Goal: Task Accomplishment & Management: Manage account settings

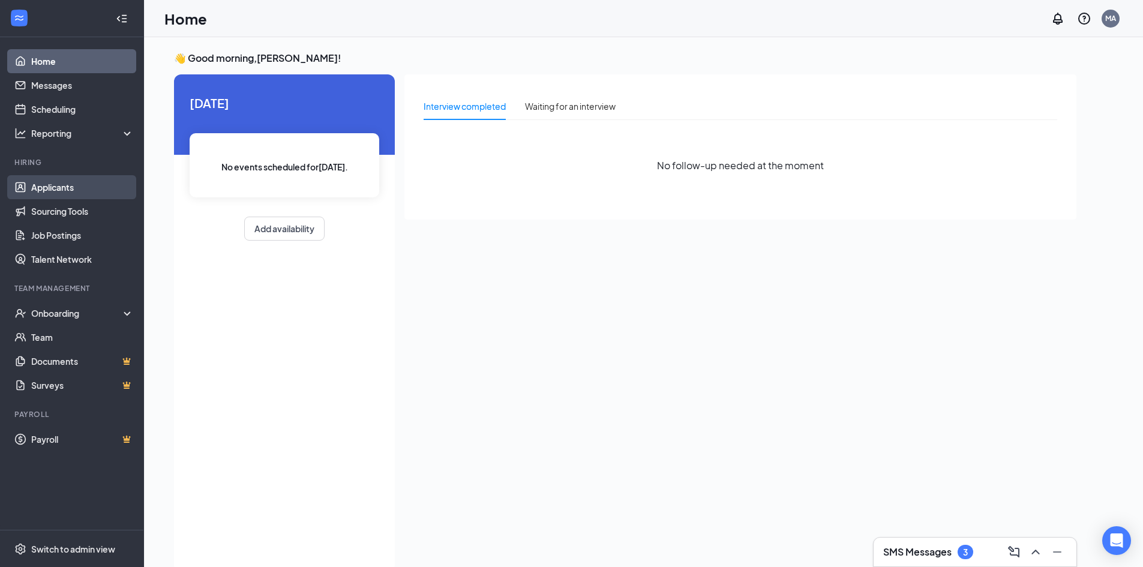
click at [89, 182] on link "Applicants" at bounding box center [82, 187] width 103 height 24
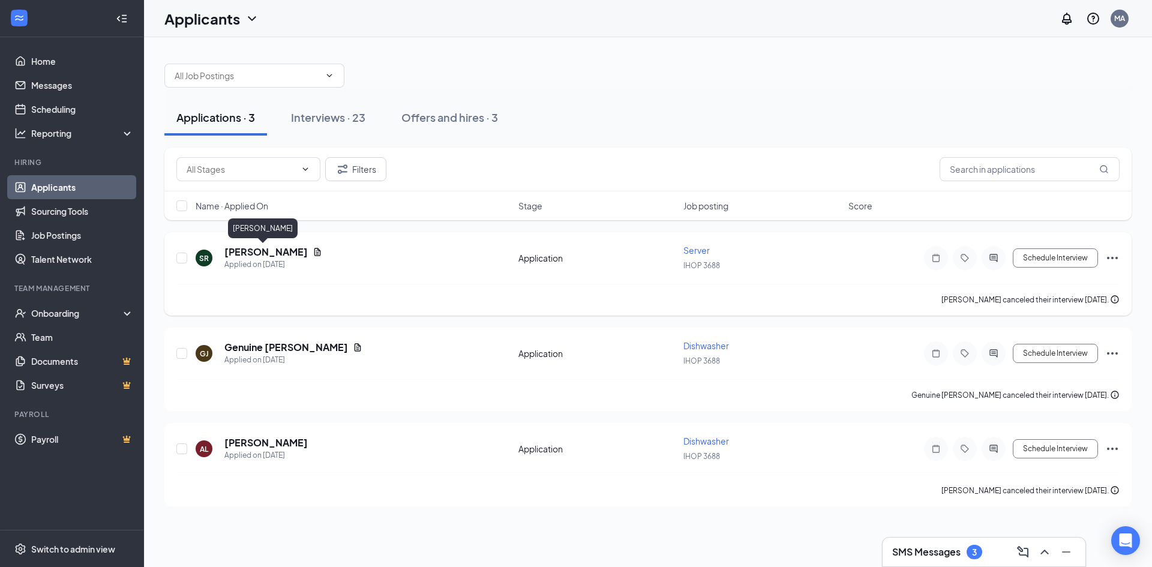
click at [262, 250] on h5 "Sienna Rivera" at bounding box center [265, 251] width 83 height 13
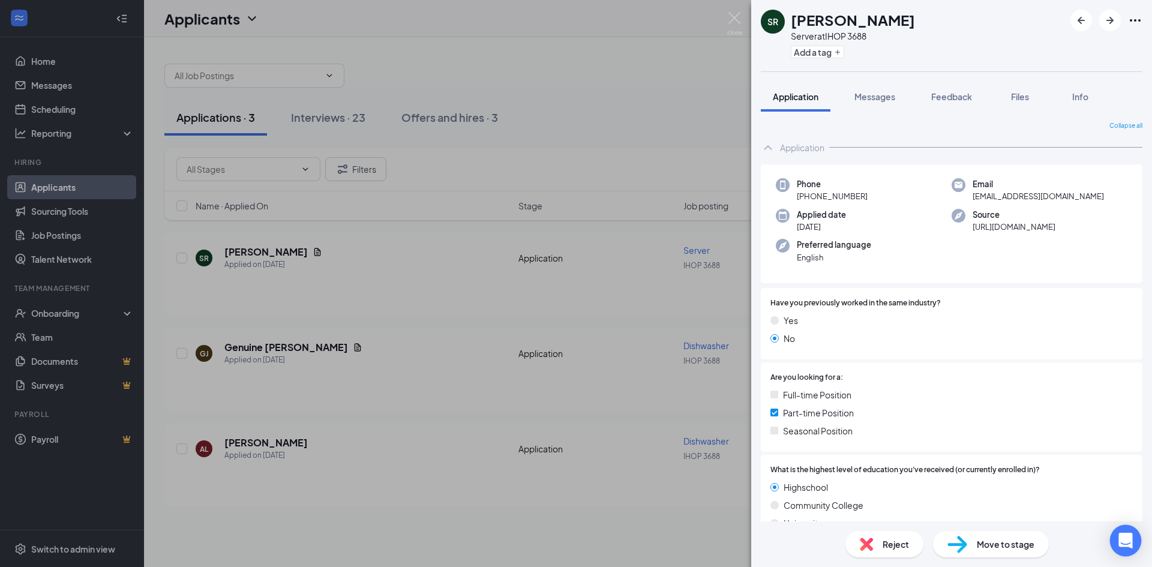
click at [1134, 540] on div "Open Intercom Messenger" at bounding box center [1126, 541] width 32 height 32
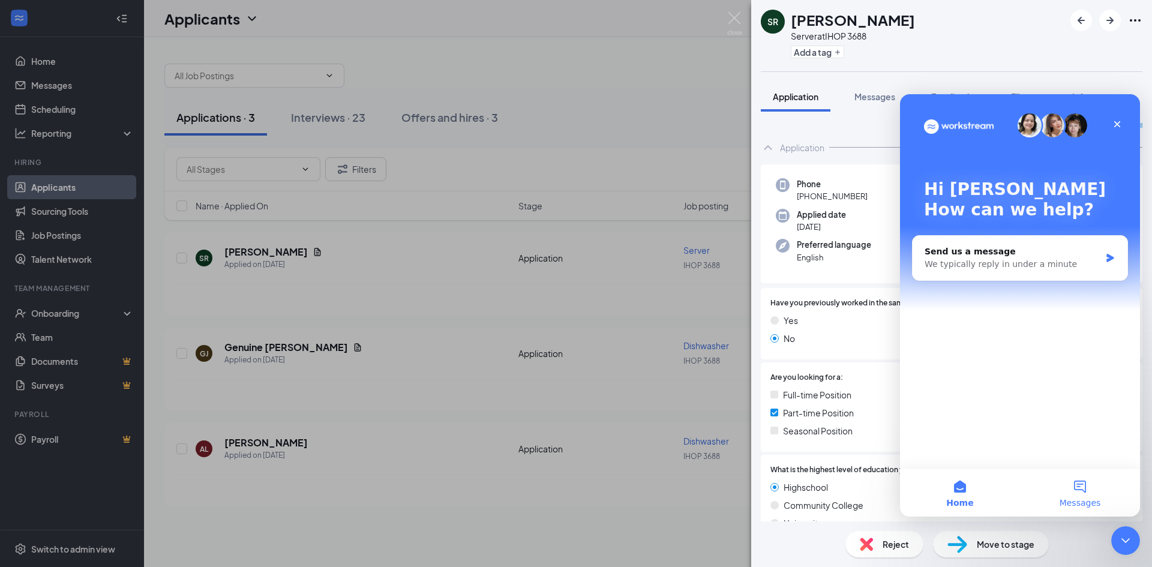
click at [1092, 491] on button "Messages" at bounding box center [1080, 492] width 120 height 48
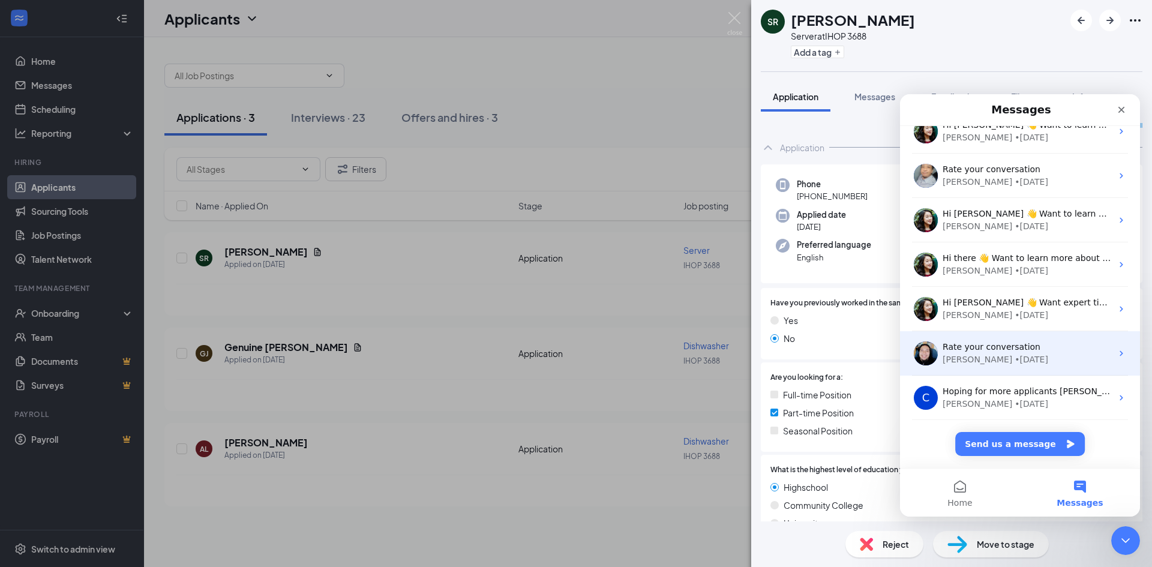
scroll to position [150, 0]
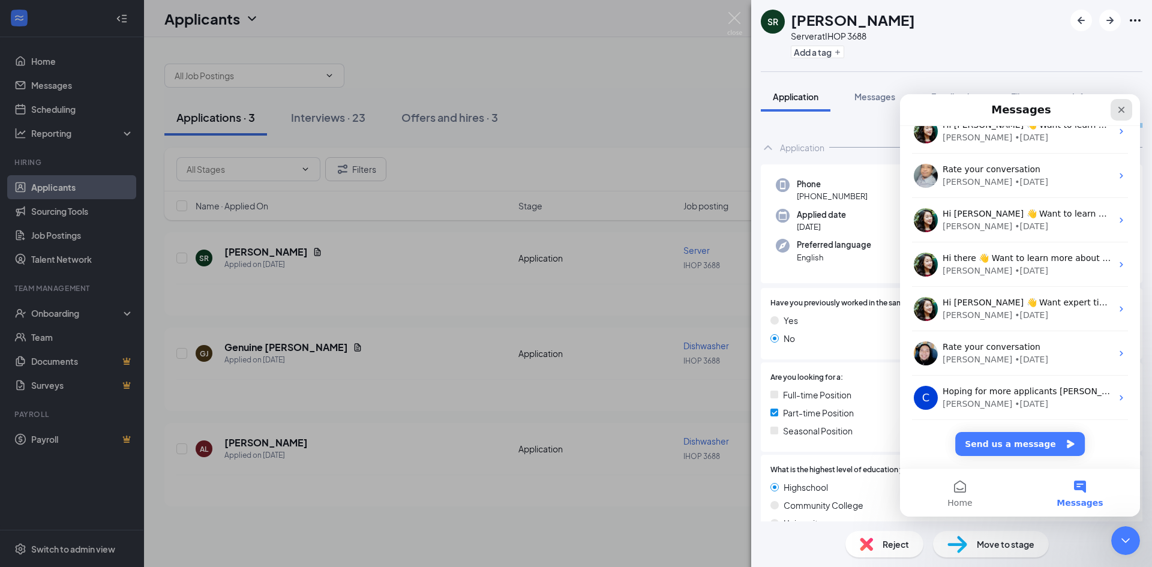
click at [1119, 112] on icon "Close" at bounding box center [1121, 110] width 10 height 10
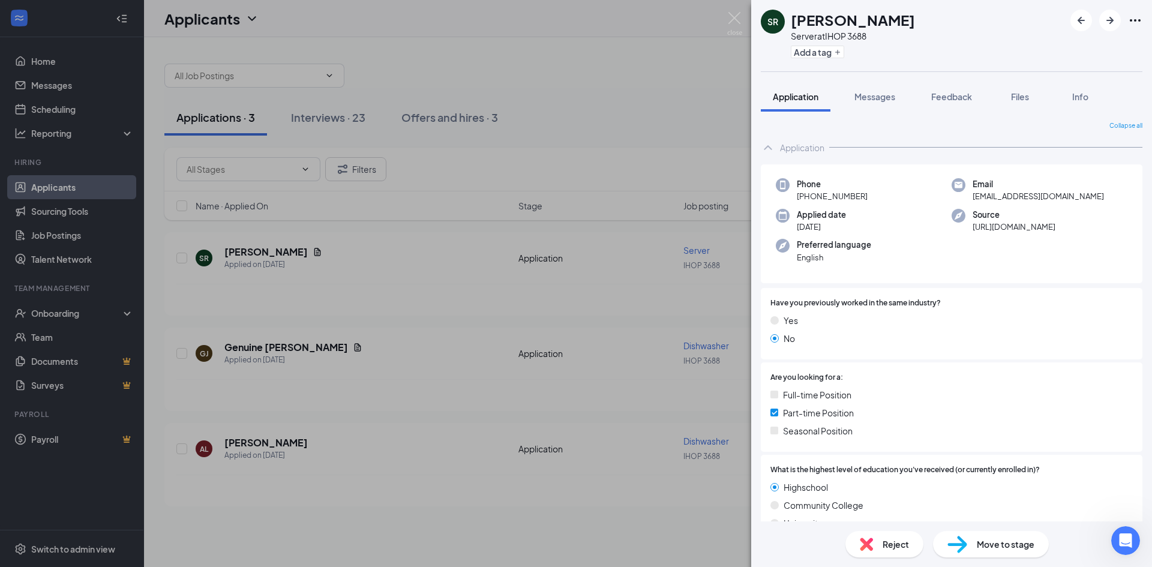
scroll to position [0, 0]
click at [871, 95] on span "Messages" at bounding box center [874, 96] width 41 height 11
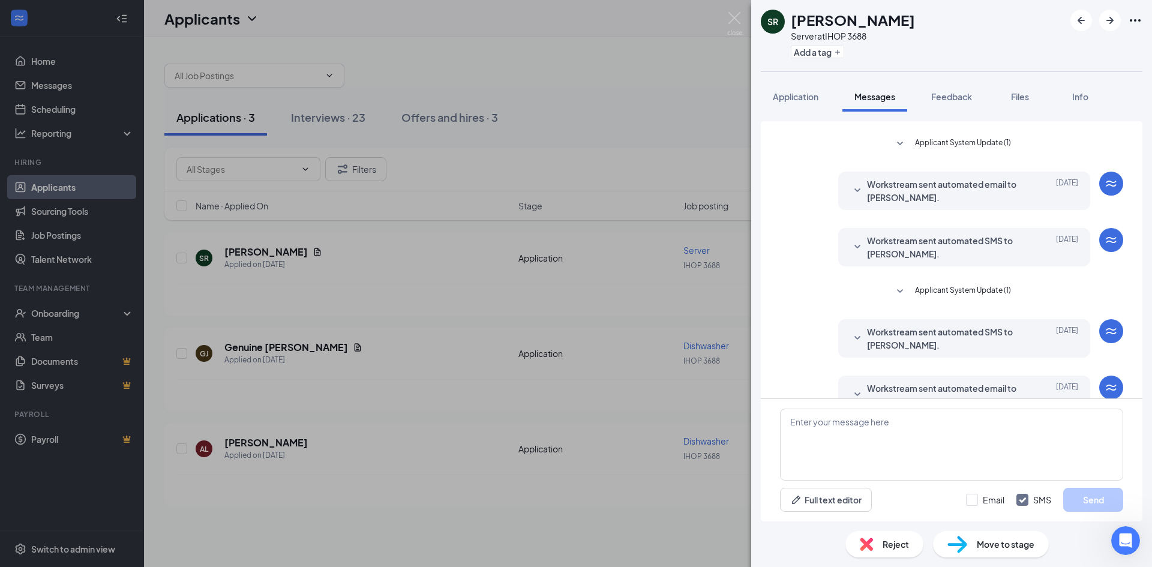
scroll to position [374, 0]
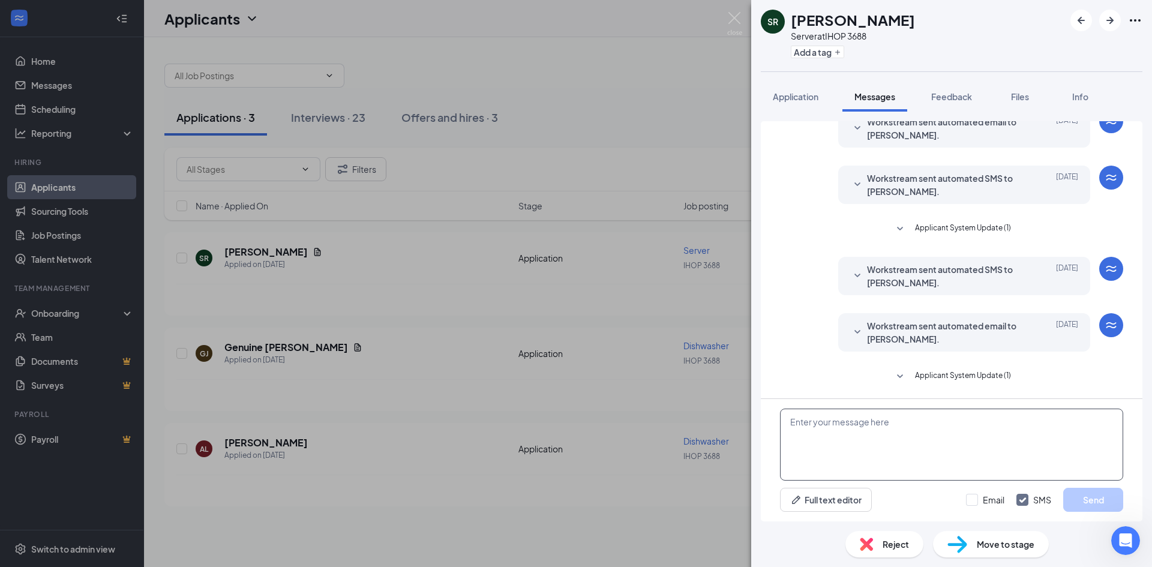
click at [897, 469] on textarea at bounding box center [951, 444] width 343 height 72
type textarea "good afternoon we will like to schedule an interview if you still interested ?"
click at [1090, 498] on button "Send" at bounding box center [1093, 500] width 60 height 24
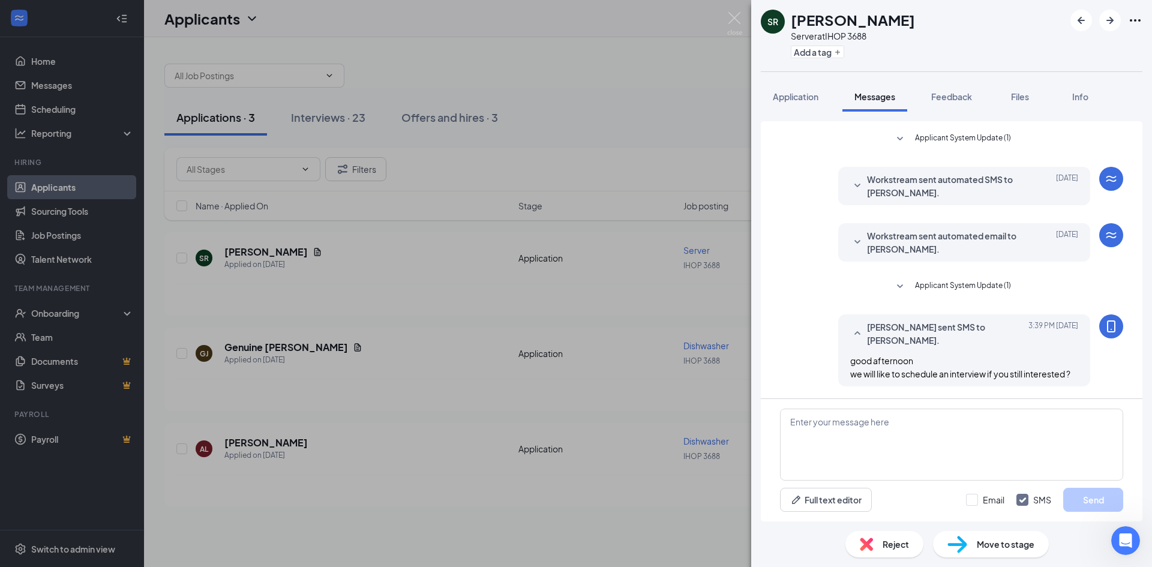
scroll to position [464, 0]
click at [734, 18] on img at bounding box center [734, 23] width 15 height 23
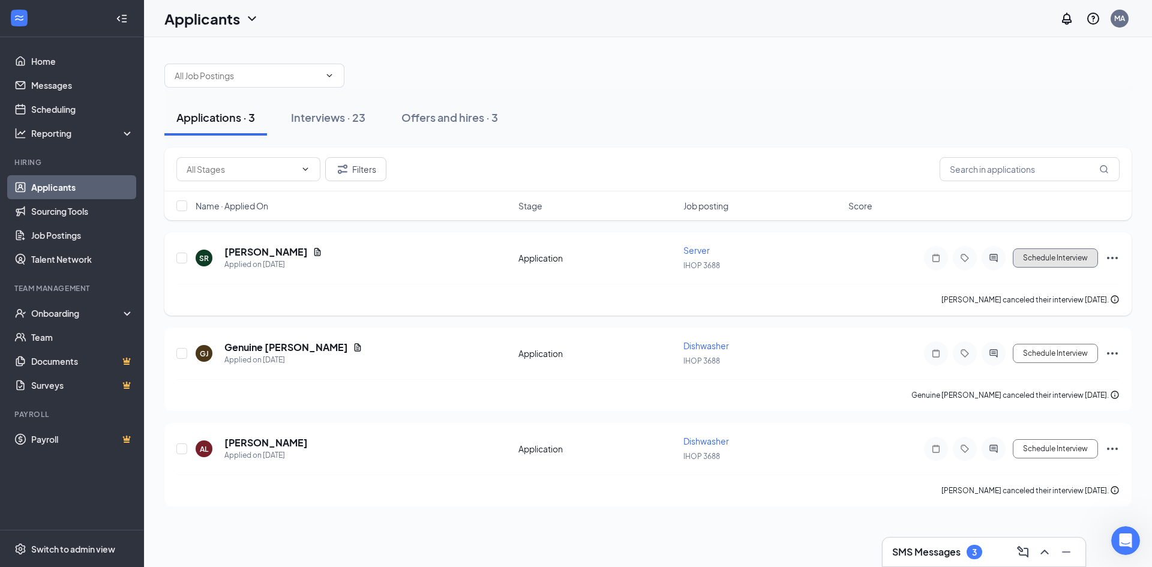
click at [1069, 263] on button "Schedule Interview" at bounding box center [1054, 257] width 85 height 19
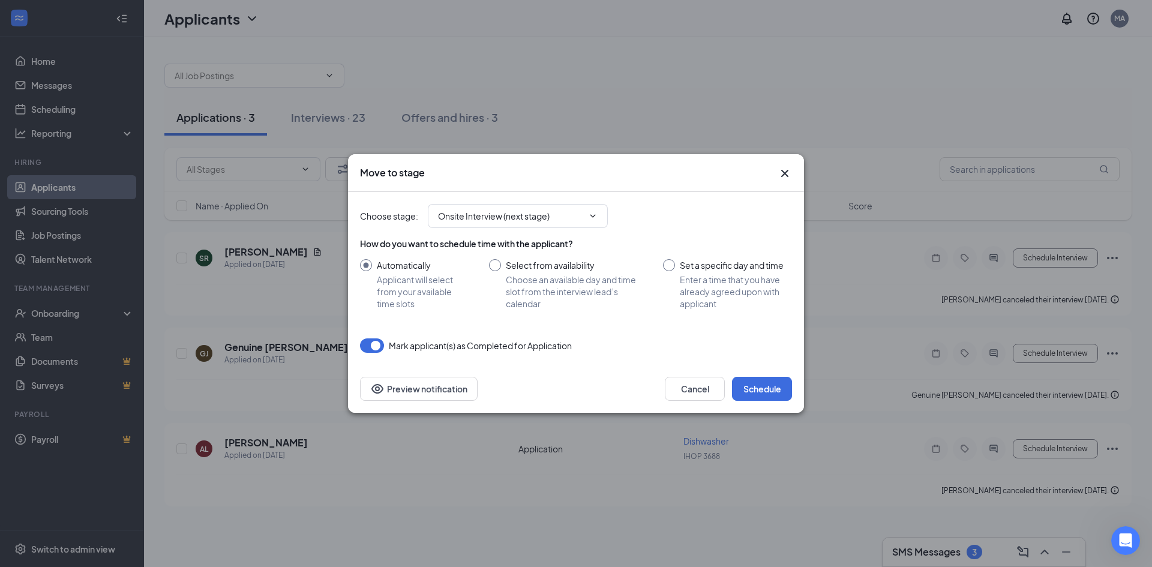
click at [674, 264] on input "Set a specific day and time Enter a time that you have already agreed upon with…" at bounding box center [727, 284] width 129 height 50
radio input "true"
radio input "false"
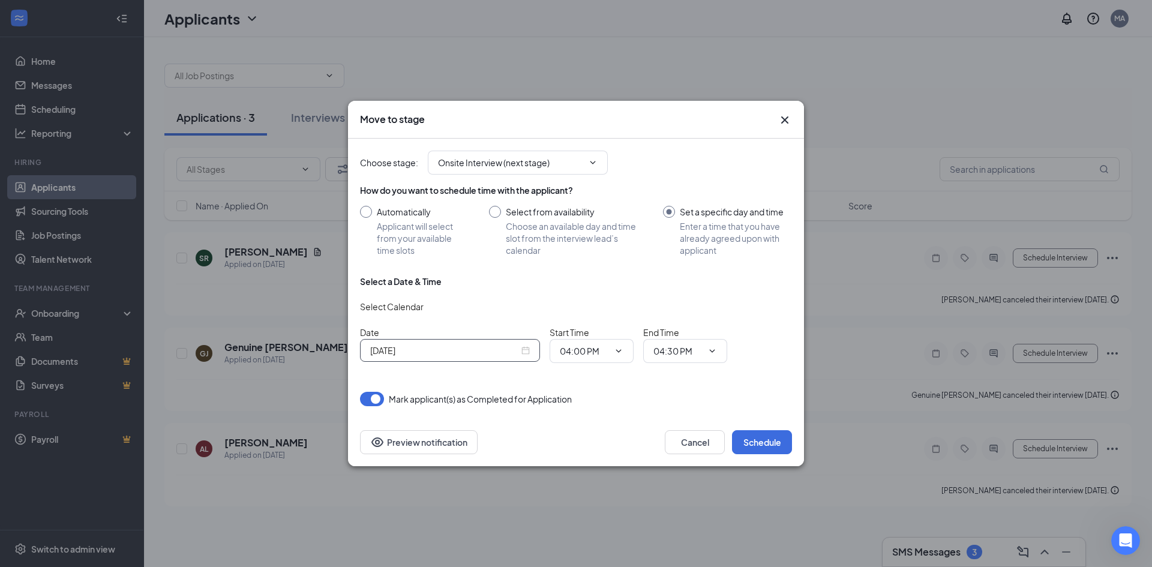
click at [480, 353] on input "Sep 16, 2025" at bounding box center [444, 350] width 149 height 13
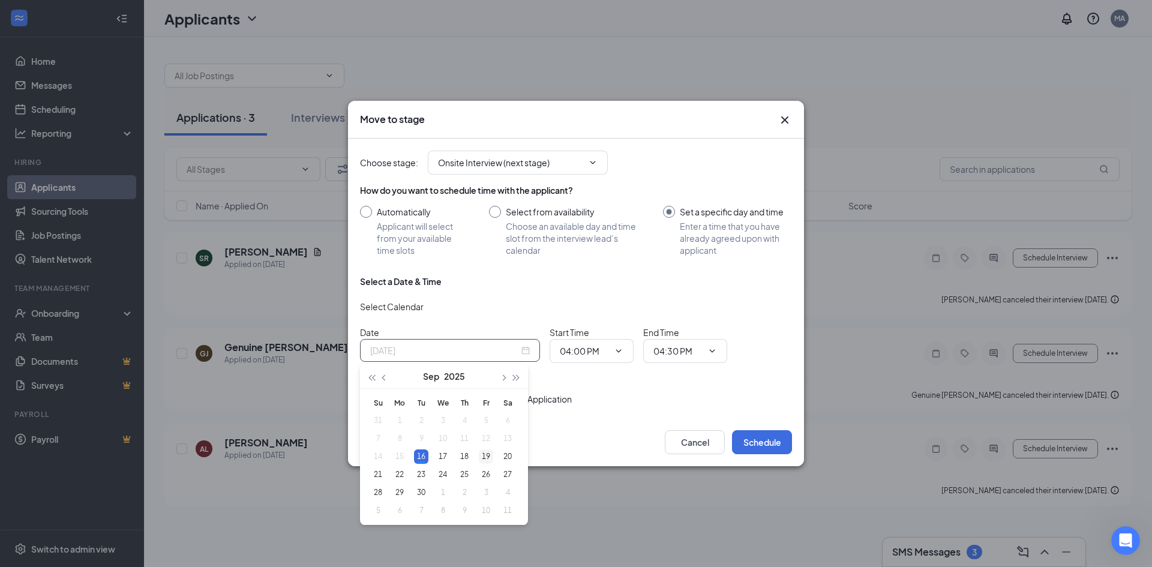
type input "Sep 19, 2025"
click at [488, 454] on div "19" at bounding box center [486, 456] width 14 height 14
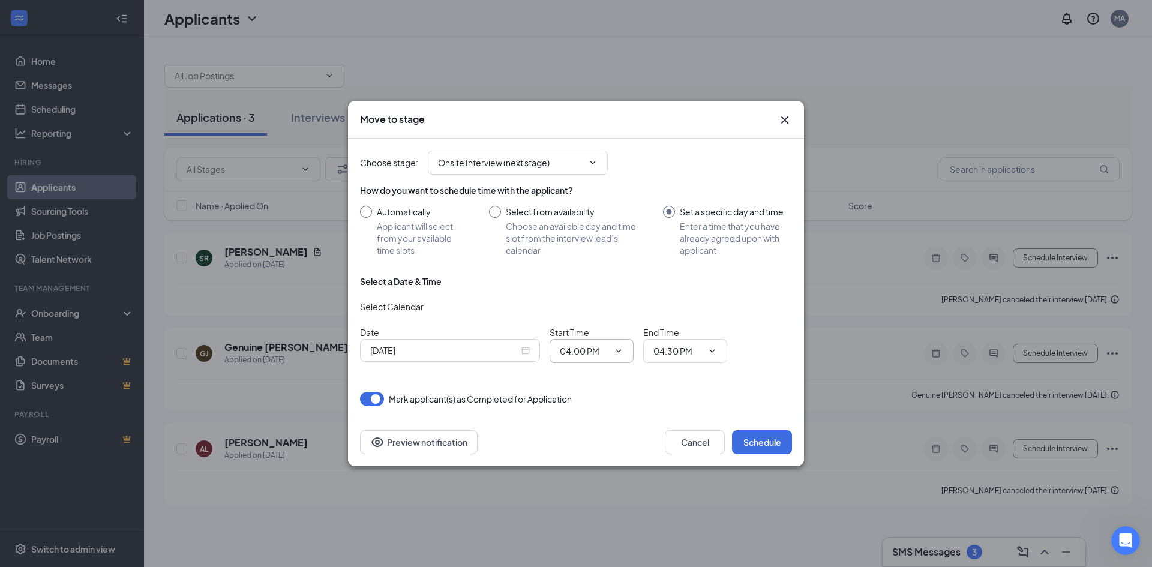
click at [578, 347] on input "04:00 PM" at bounding box center [584, 350] width 49 height 13
click at [591, 202] on div "10:00 AM" at bounding box center [586, 199] width 35 height 13
type input "10:00 AM"
click at [688, 351] on input "04:30 PM" at bounding box center [677, 350] width 49 height 13
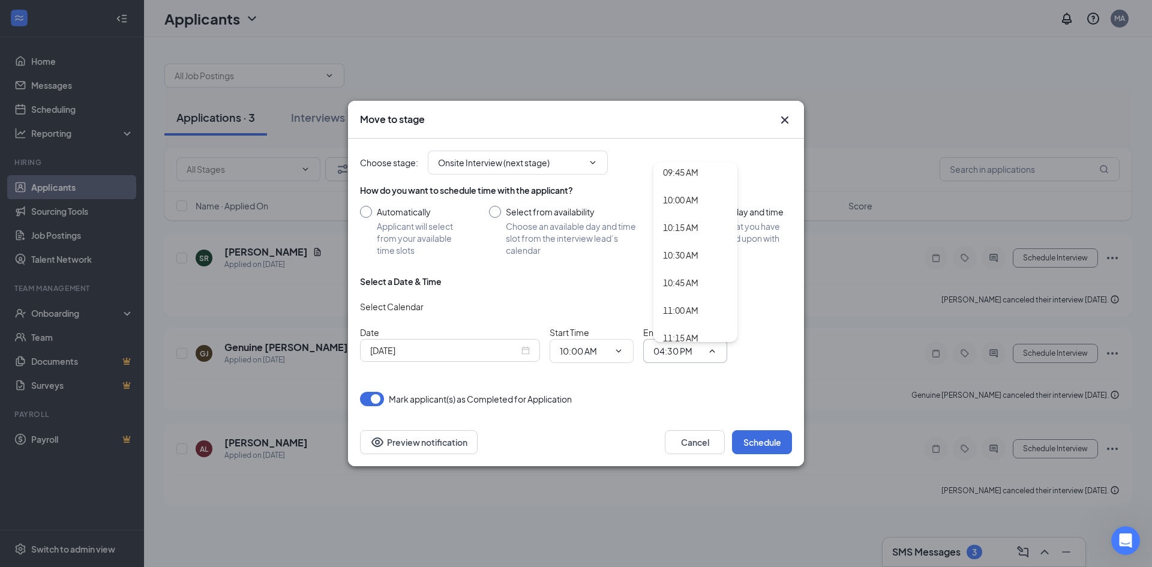
click at [671, 256] on div "10:30 AM" at bounding box center [680, 254] width 35 height 13
type input "10:30 AM"
click at [770, 449] on button "Schedule" at bounding box center [762, 442] width 60 height 24
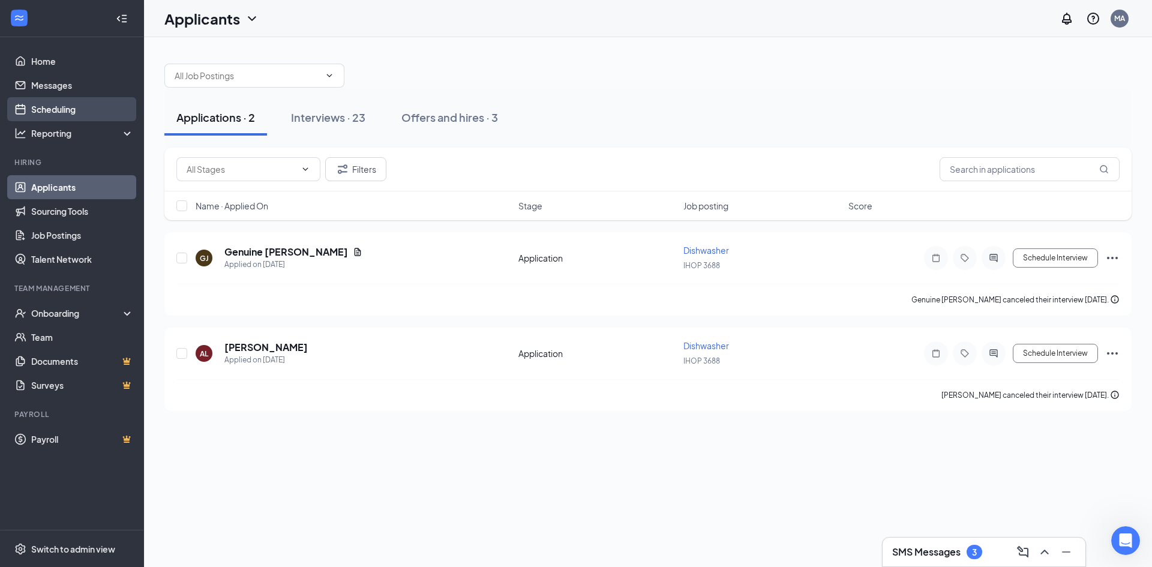
click at [55, 105] on link "Scheduling" at bounding box center [82, 109] width 103 height 24
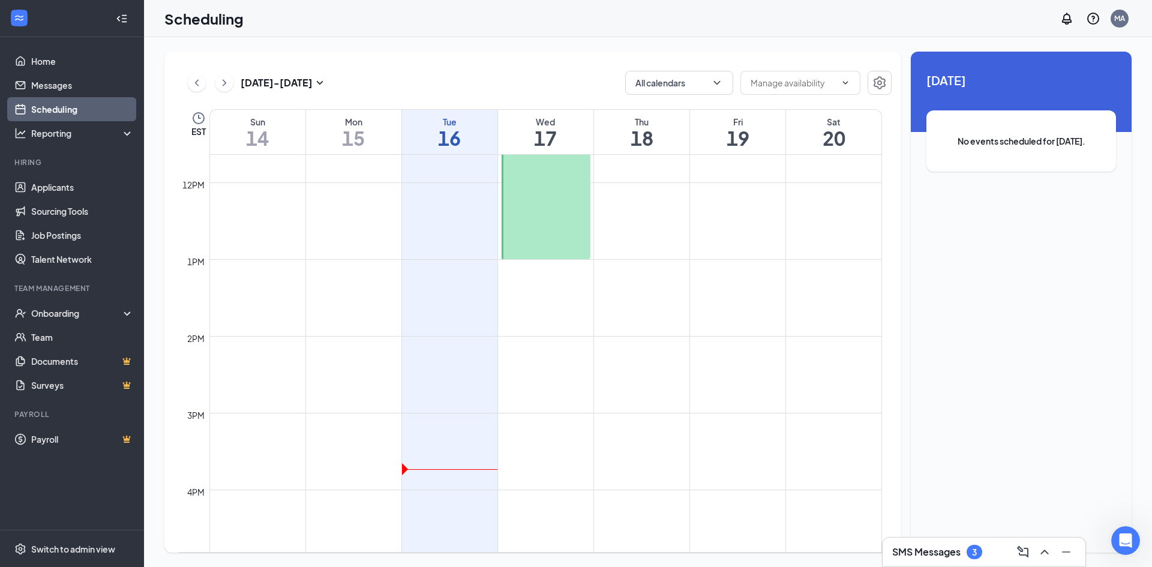
scroll to position [830, 0]
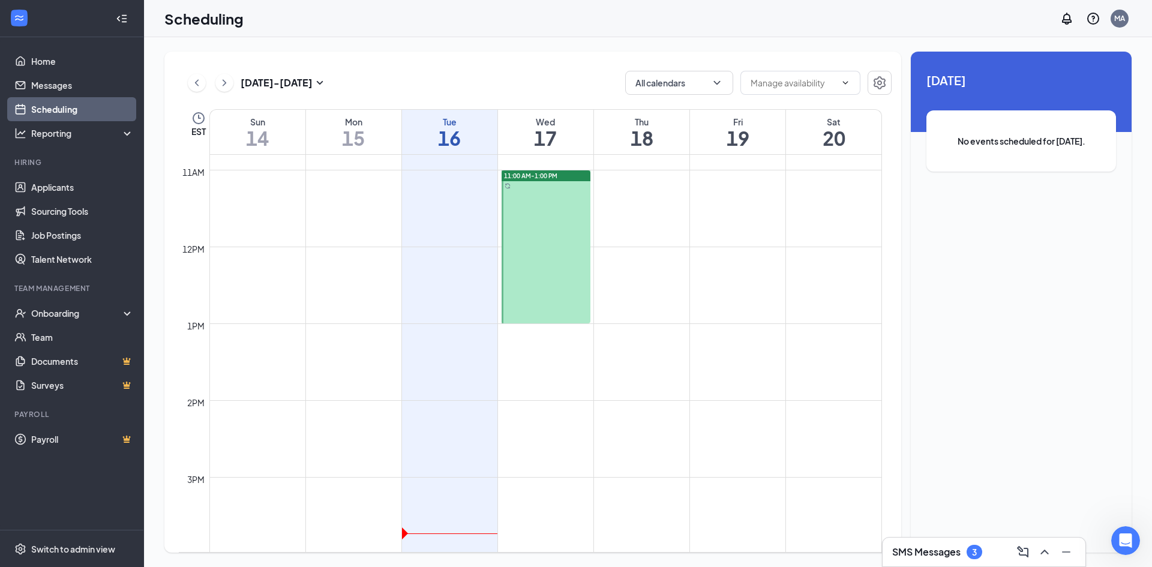
drag, startPoint x: 726, startPoint y: 221, endPoint x: 710, endPoint y: 191, distance: 34.1
click at [710, 191] on td at bounding box center [545, 198] width 672 height 19
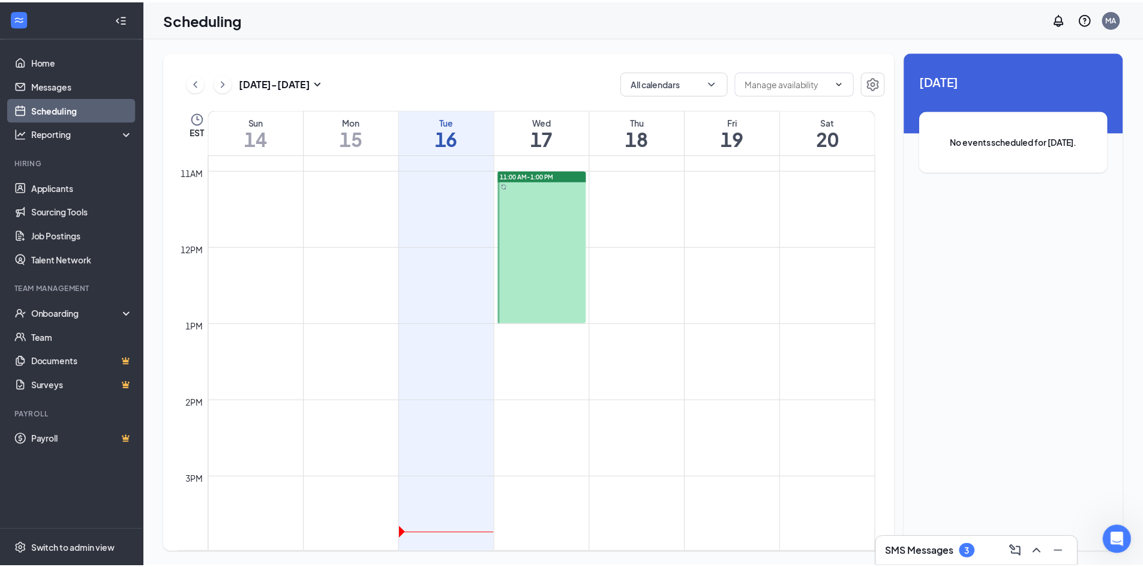
scroll to position [530, 0]
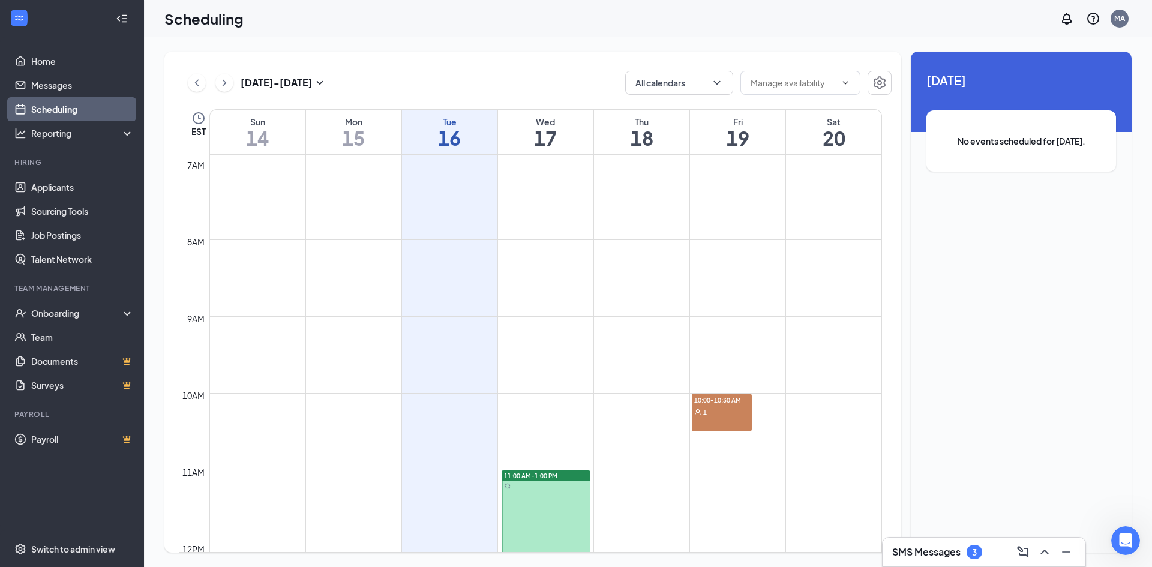
click at [717, 360] on td at bounding box center [545, 363] width 672 height 19
drag, startPoint x: 723, startPoint y: 274, endPoint x: 780, endPoint y: 89, distance: 193.3
click at [780, 89] on input "text" at bounding box center [792, 82] width 85 height 13
click at [745, 275] on td at bounding box center [545, 268] width 672 height 19
drag, startPoint x: 710, startPoint y: 291, endPoint x: 717, endPoint y: 323, distance: 32.6
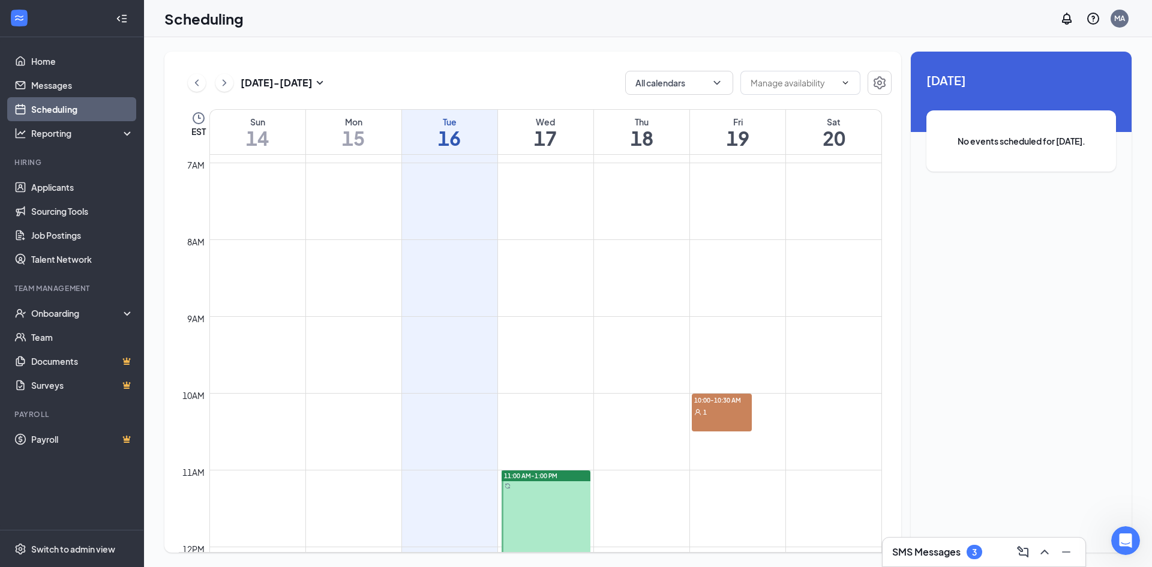
click at [717, 323] on td at bounding box center [545, 325] width 672 height 19
click at [966, 131] on div "No events scheduled for [DATE]." at bounding box center [1021, 140] width 190 height 61
click at [871, 85] on button "button" at bounding box center [879, 83] width 24 height 24
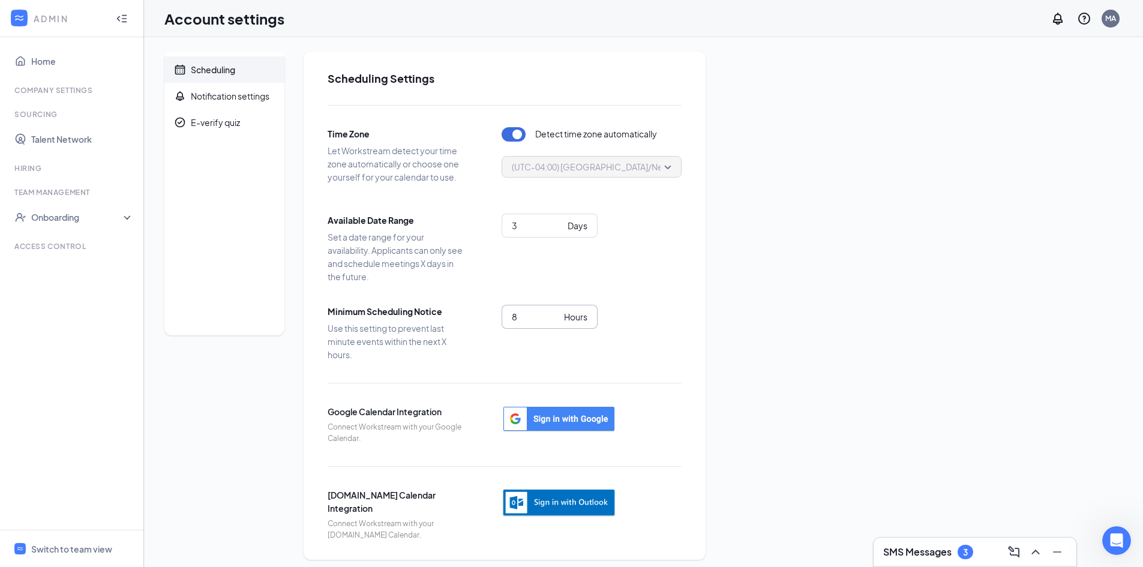
click at [537, 318] on input "8" at bounding box center [535, 316] width 47 height 13
click at [554, 321] on input "7" at bounding box center [535, 316] width 47 height 13
click at [554, 321] on input "6" at bounding box center [535, 316] width 47 height 13
click at [555, 313] on input "7" at bounding box center [535, 316] width 47 height 13
click at [555, 313] on input "8" at bounding box center [535, 316] width 47 height 13
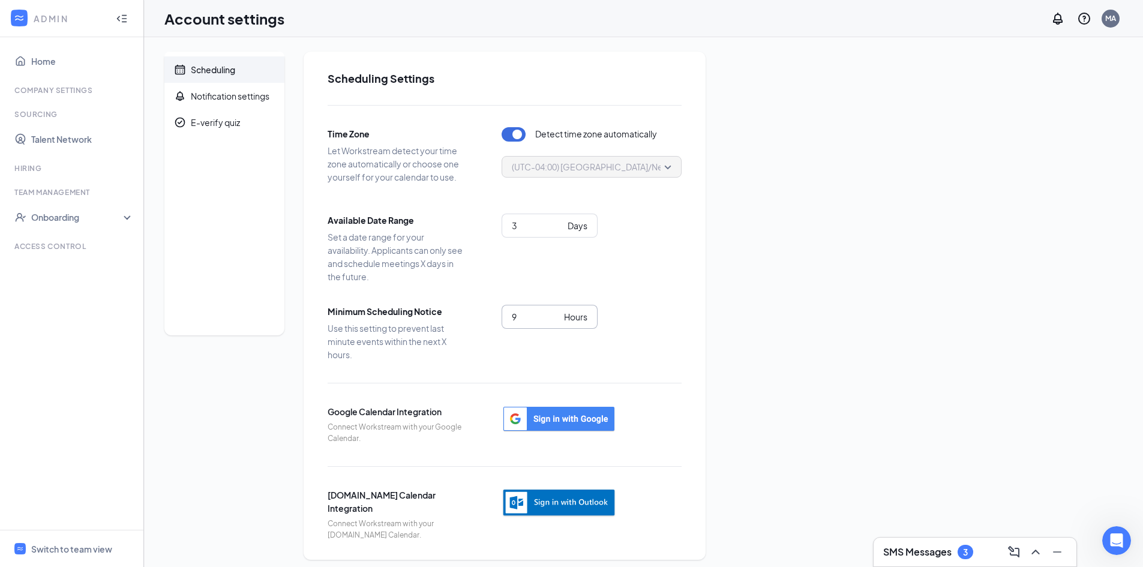
click at [555, 313] on input "9" at bounding box center [535, 316] width 47 height 13
click at [555, 313] on input "10" at bounding box center [535, 316] width 47 height 13
click at [555, 313] on input "11" at bounding box center [535, 316] width 47 height 13
click at [555, 313] on input "12" at bounding box center [535, 316] width 47 height 13
click at [555, 313] on input "13" at bounding box center [535, 316] width 47 height 13
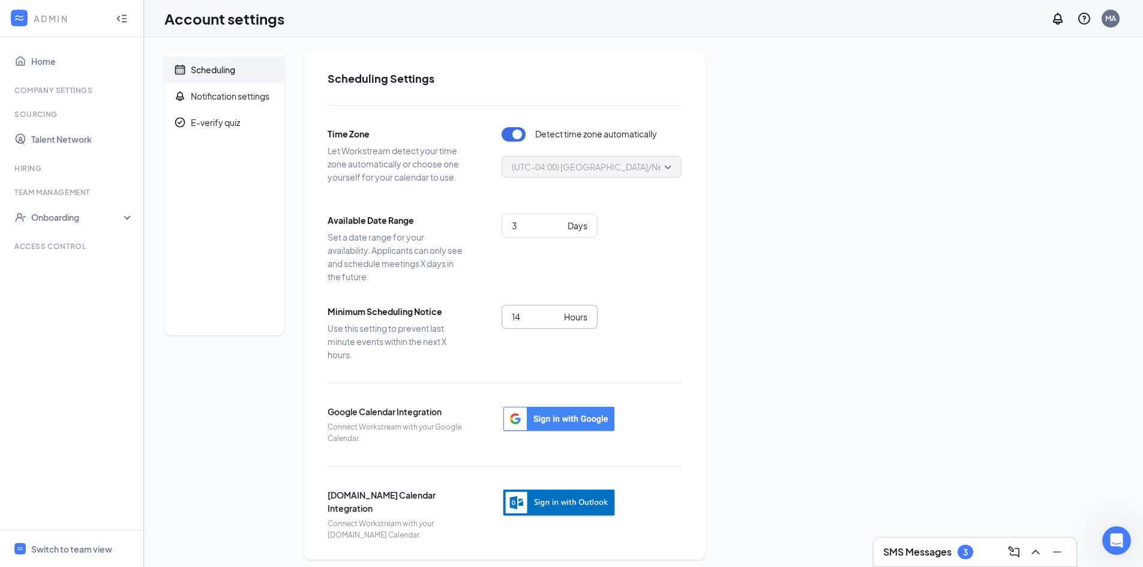
click at [555, 313] on input "14" at bounding box center [535, 316] width 47 height 13
click at [555, 313] on input "15" at bounding box center [535, 316] width 47 height 13
click at [555, 313] on input "16" at bounding box center [535, 316] width 47 height 13
click at [555, 313] on input "17" at bounding box center [535, 316] width 47 height 13
click at [555, 313] on input "18" at bounding box center [535, 316] width 47 height 13
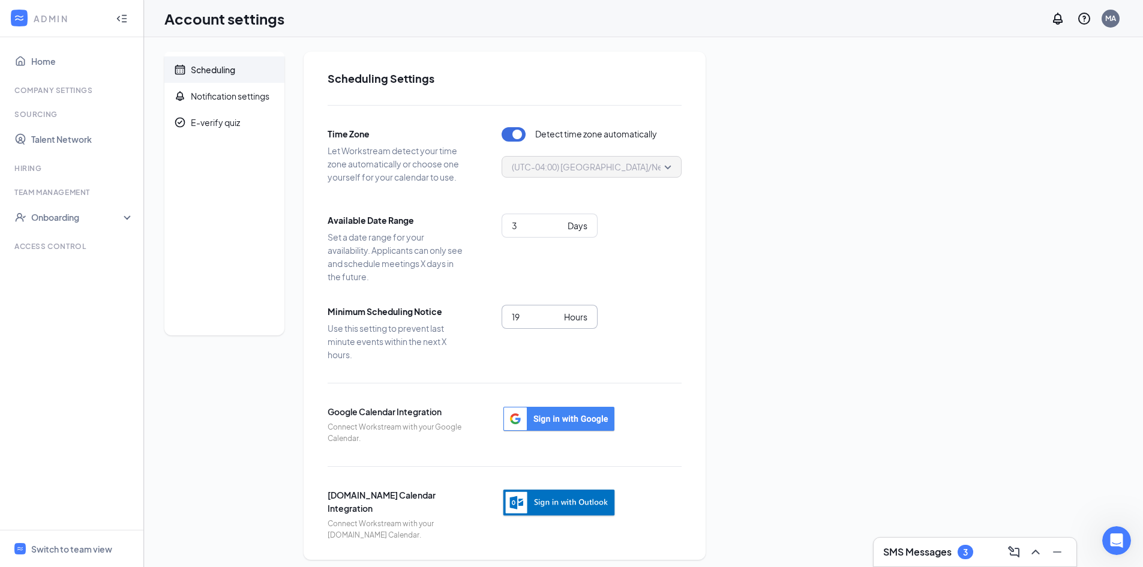
click at [555, 313] on input "19" at bounding box center [535, 316] width 47 height 13
click at [555, 313] on input "20" at bounding box center [535, 316] width 47 height 13
click at [555, 313] on input "21" at bounding box center [535, 316] width 47 height 13
click at [555, 313] on input "22" at bounding box center [535, 316] width 47 height 13
click at [555, 313] on input "23" at bounding box center [535, 316] width 47 height 13
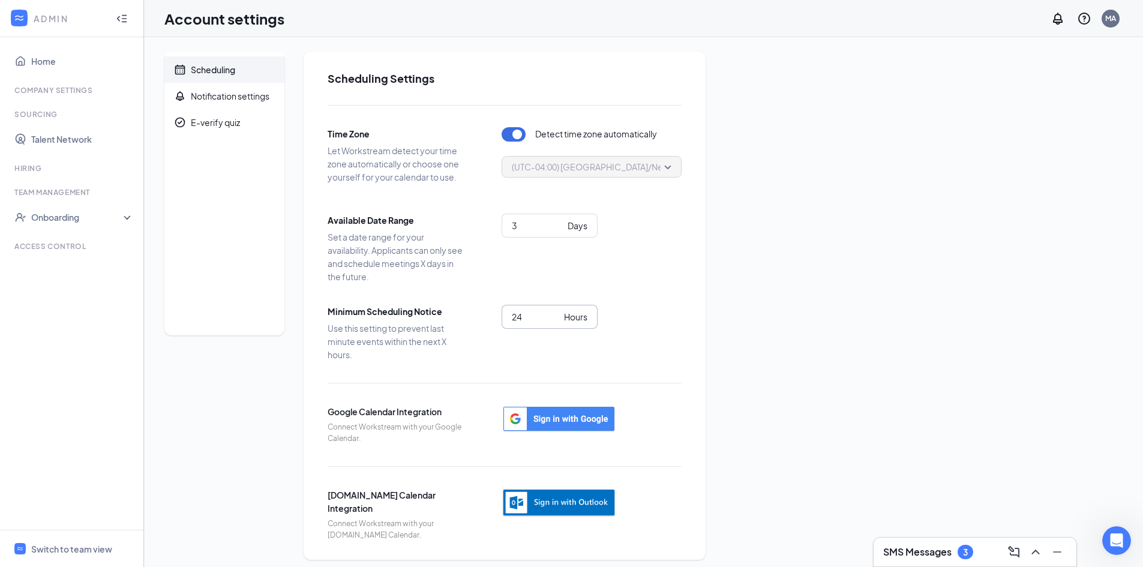
type input "24"
click at [555, 313] on input "24" at bounding box center [535, 316] width 47 height 13
click at [650, 308] on div "24 Hours" at bounding box center [591, 326] width 180 height 42
click at [557, 230] on input "2" at bounding box center [537, 225] width 51 height 13
click at [558, 221] on input "3" at bounding box center [537, 225] width 51 height 13
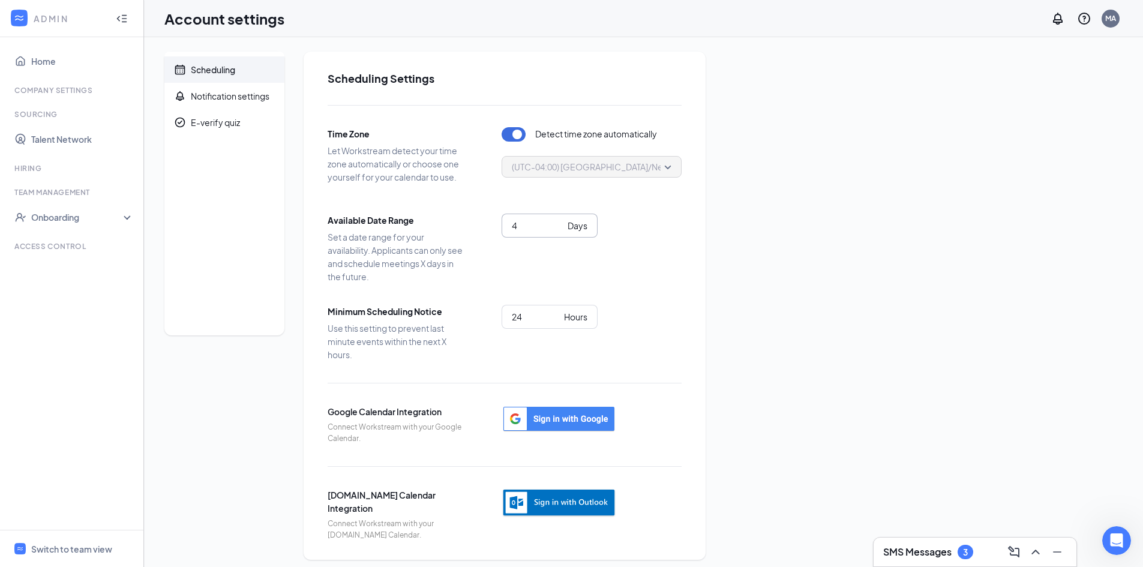
click at [558, 221] on input "4" at bounding box center [537, 225] width 51 height 13
click at [558, 221] on input "5" at bounding box center [537, 225] width 51 height 13
click at [558, 221] on input "6" at bounding box center [537, 225] width 51 height 13
click at [558, 221] on input "7" at bounding box center [537, 225] width 51 height 13
click at [558, 221] on input "8" at bounding box center [537, 225] width 51 height 13
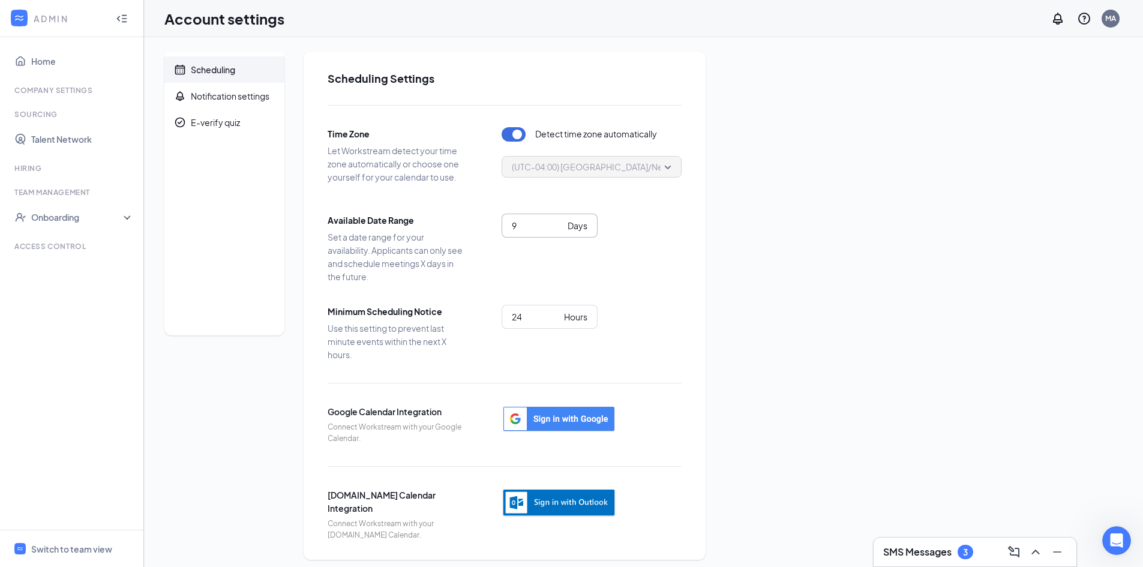
click at [558, 221] on input "9" at bounding box center [537, 225] width 51 height 13
type input "10"
click at [558, 221] on input "10" at bounding box center [537, 225] width 51 height 13
click at [623, 266] on div "10 Days" at bounding box center [591, 241] width 180 height 55
click at [217, 98] on div "Notification settings" at bounding box center [230, 96] width 79 height 12
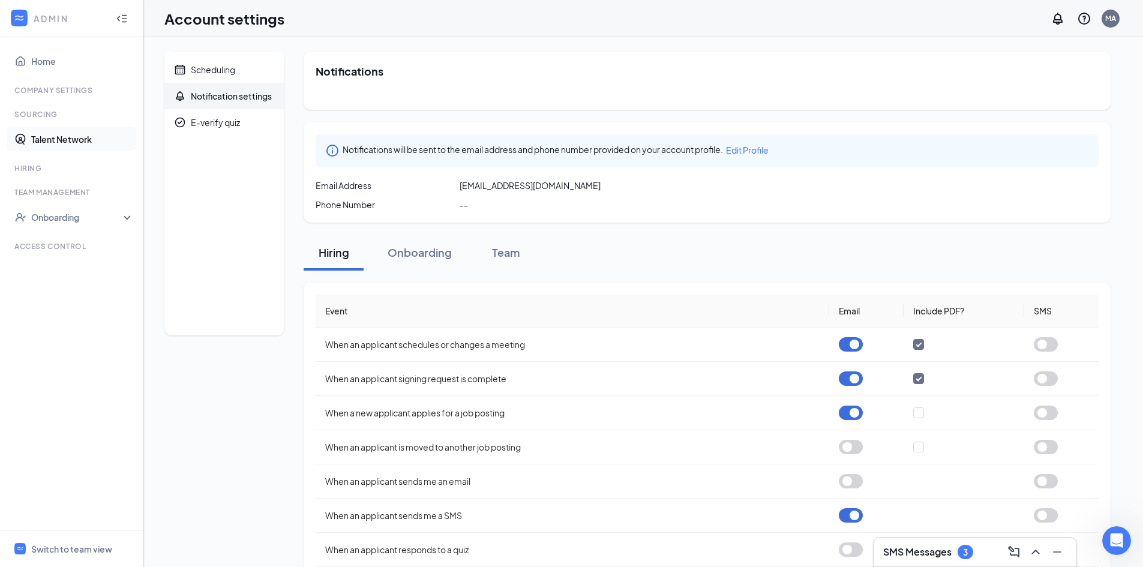
click at [67, 141] on link "Talent Network" at bounding box center [82, 139] width 103 height 24
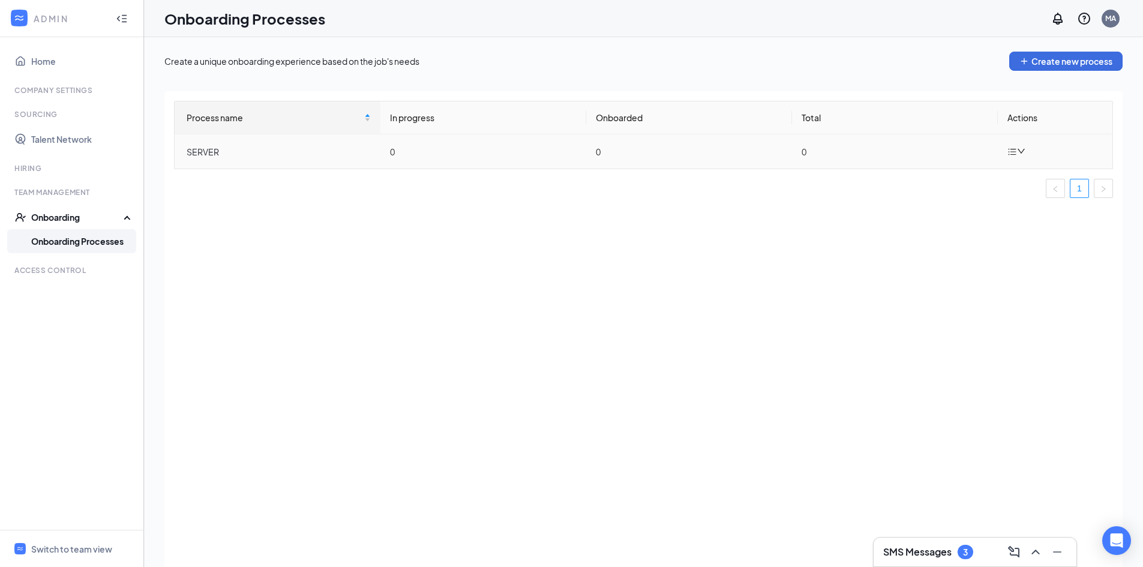
click at [1023, 152] on icon "down" at bounding box center [1021, 151] width 8 height 8
click at [614, 328] on div "Process name In progress Onboarded Total Actions SERVER 0 0 0 1" at bounding box center [643, 344] width 958 height 506
click at [41, 60] on link "Home" at bounding box center [82, 61] width 103 height 24
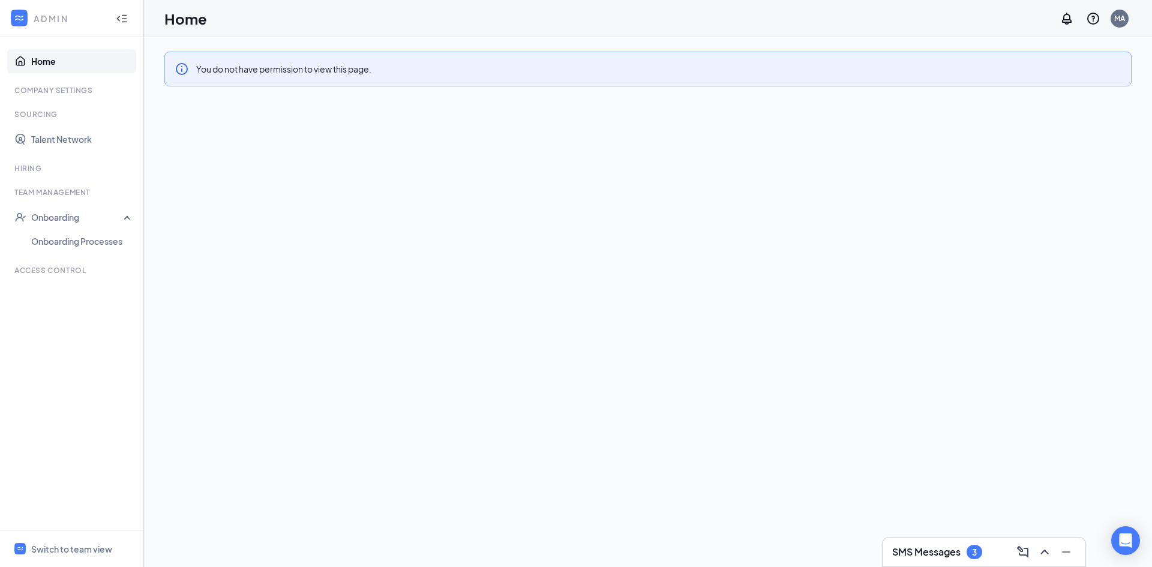
click at [47, 60] on link "Home" at bounding box center [82, 61] width 103 height 24
click at [53, 136] on link "Talent Network" at bounding box center [82, 139] width 103 height 24
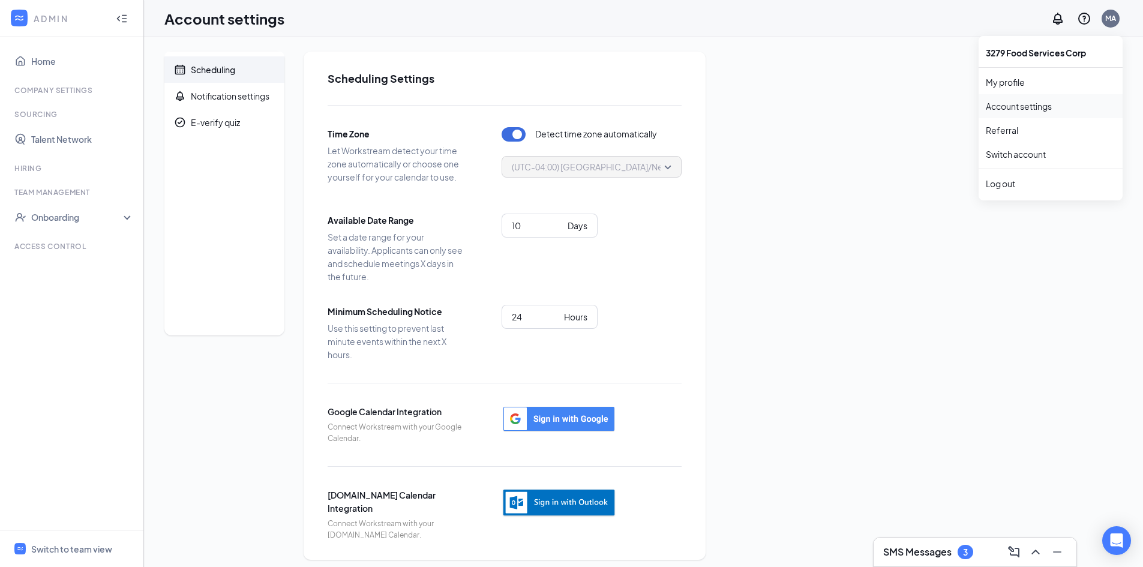
click at [1012, 105] on link "Account settings" at bounding box center [1050, 106] width 130 height 12
click at [47, 135] on link "Talent Network" at bounding box center [82, 139] width 103 height 24
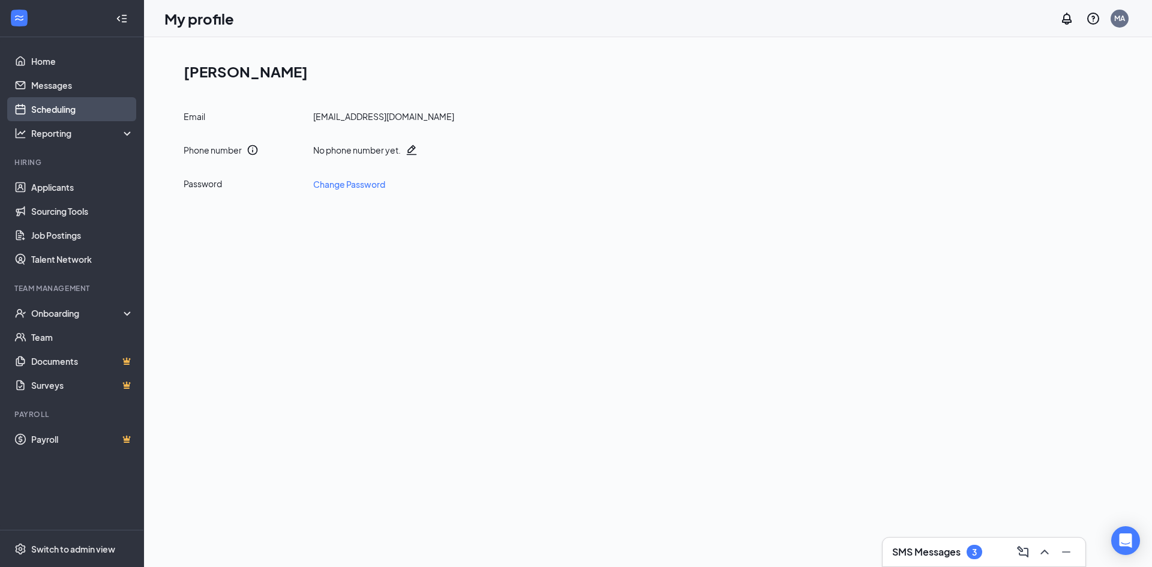
click at [43, 107] on link "Scheduling" at bounding box center [82, 109] width 103 height 24
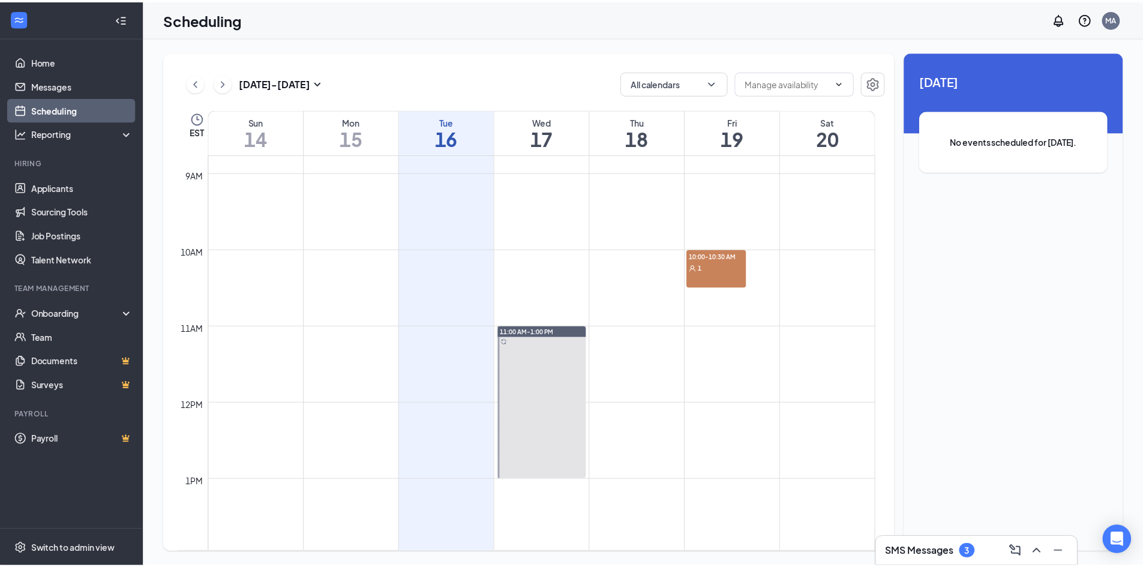
scroll to position [590, 0]
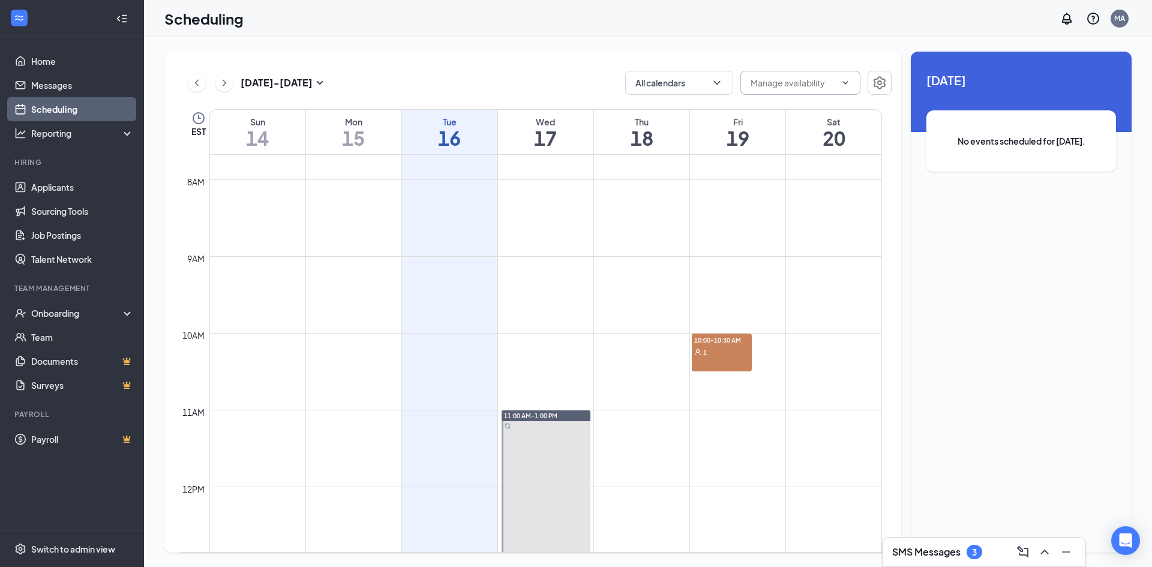
click at [762, 79] on input "text" at bounding box center [792, 82] width 85 height 13
click at [662, 85] on button "All calendars" at bounding box center [679, 83] width 108 height 24
click at [887, 79] on button "button" at bounding box center [879, 83] width 24 height 24
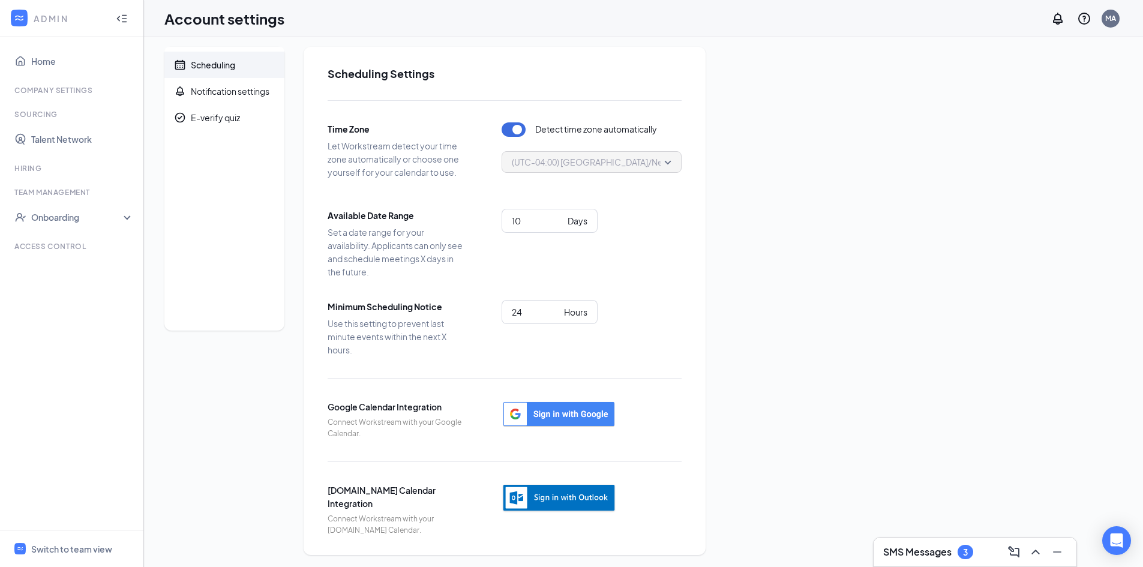
scroll to position [7, 0]
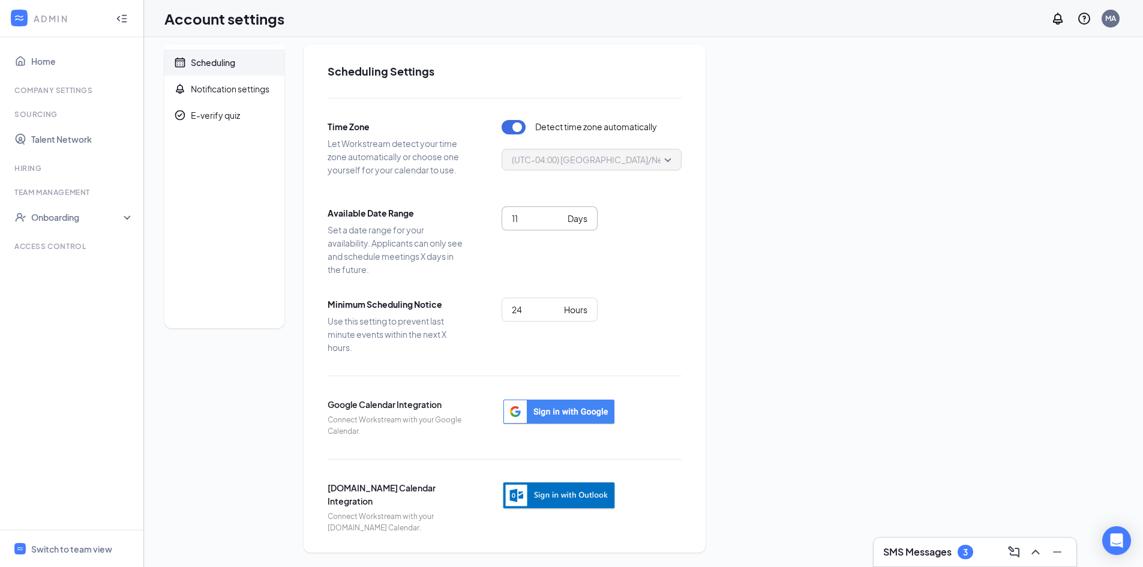
click at [560, 215] on input "11" at bounding box center [537, 218] width 51 height 13
click at [560, 215] on input "12" at bounding box center [537, 218] width 51 height 13
click at [558, 221] on input "11" at bounding box center [537, 218] width 51 height 13
click at [558, 221] on input "10" at bounding box center [537, 218] width 51 height 13
click at [558, 221] on input "9" at bounding box center [537, 218] width 51 height 13
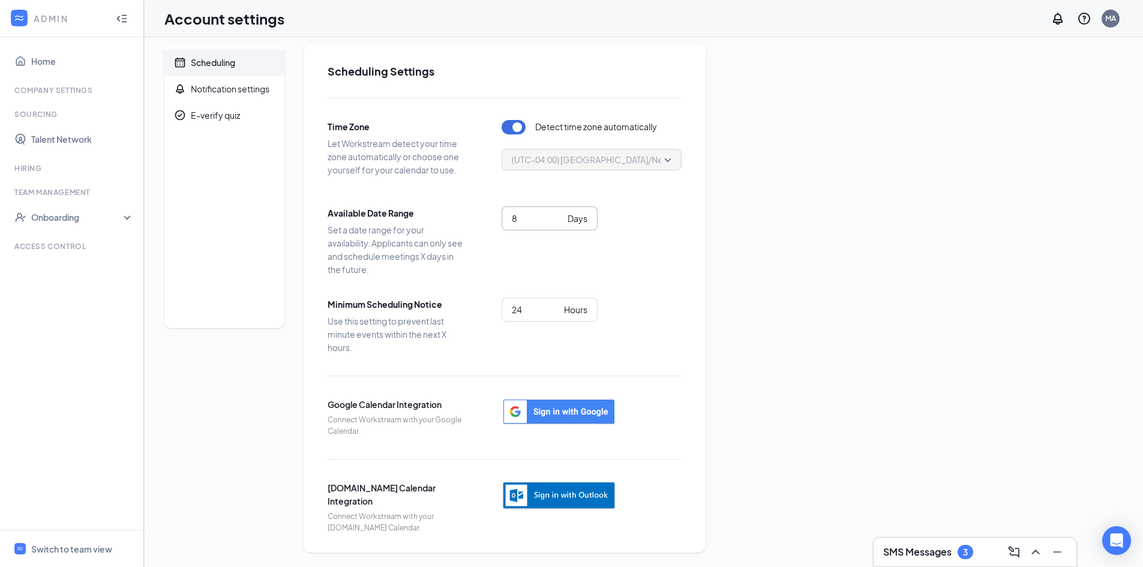
click at [558, 221] on input "8" at bounding box center [537, 218] width 51 height 13
click at [558, 221] on input "7" at bounding box center [537, 218] width 51 height 13
click at [558, 221] on input "6" at bounding box center [537, 218] width 51 height 13
click at [558, 221] on input "5" at bounding box center [537, 218] width 51 height 13
click at [558, 221] on input "4" at bounding box center [537, 218] width 51 height 13
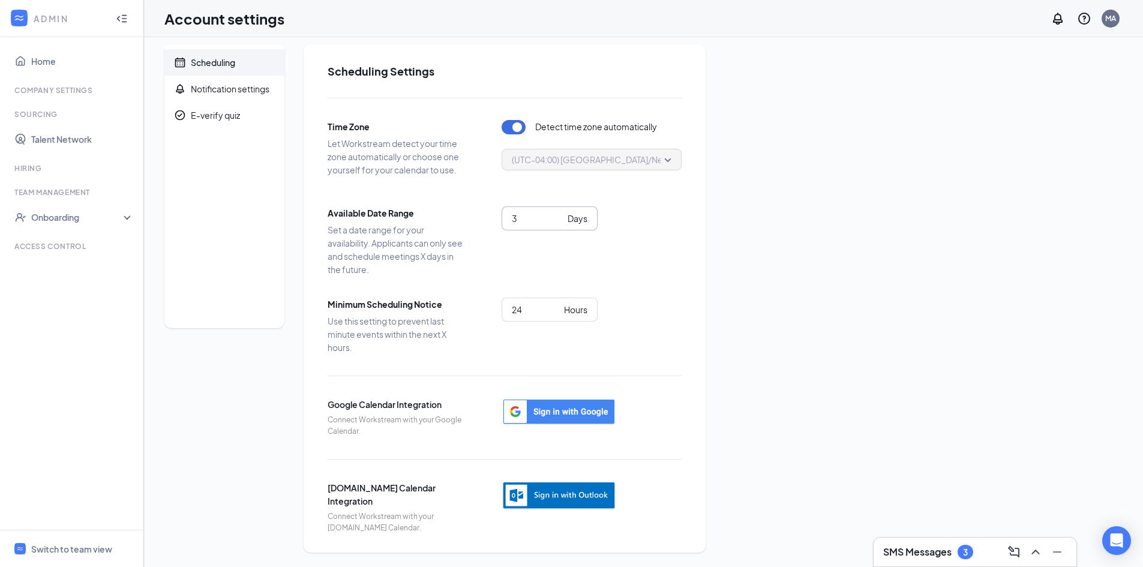
click at [558, 221] on input "3" at bounding box center [537, 218] width 51 height 13
click at [558, 221] on input "2" at bounding box center [537, 218] width 51 height 13
click at [558, 221] on input "1" at bounding box center [537, 218] width 51 height 13
click at [558, 214] on input "2" at bounding box center [537, 218] width 51 height 13
click at [558, 214] on input "3" at bounding box center [537, 218] width 51 height 13
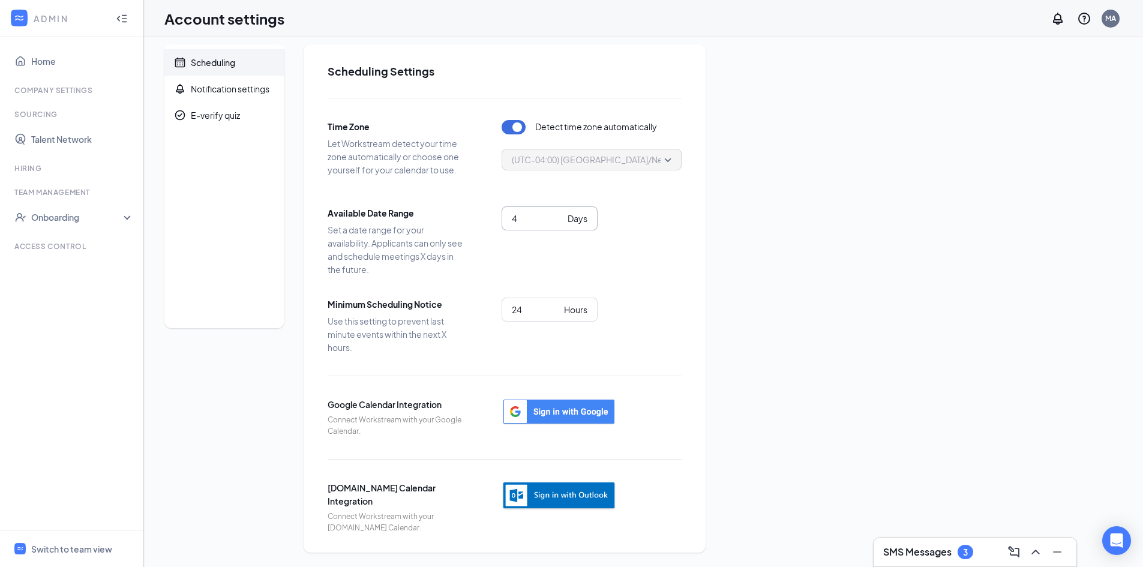
click at [558, 214] on input "4" at bounding box center [537, 218] width 51 height 13
click at [558, 214] on input "5" at bounding box center [537, 218] width 51 height 13
click at [558, 214] on input "7" at bounding box center [537, 218] width 51 height 13
click at [558, 214] on input "8" at bounding box center [537, 218] width 51 height 13
click at [558, 214] on input "9" at bounding box center [537, 218] width 51 height 13
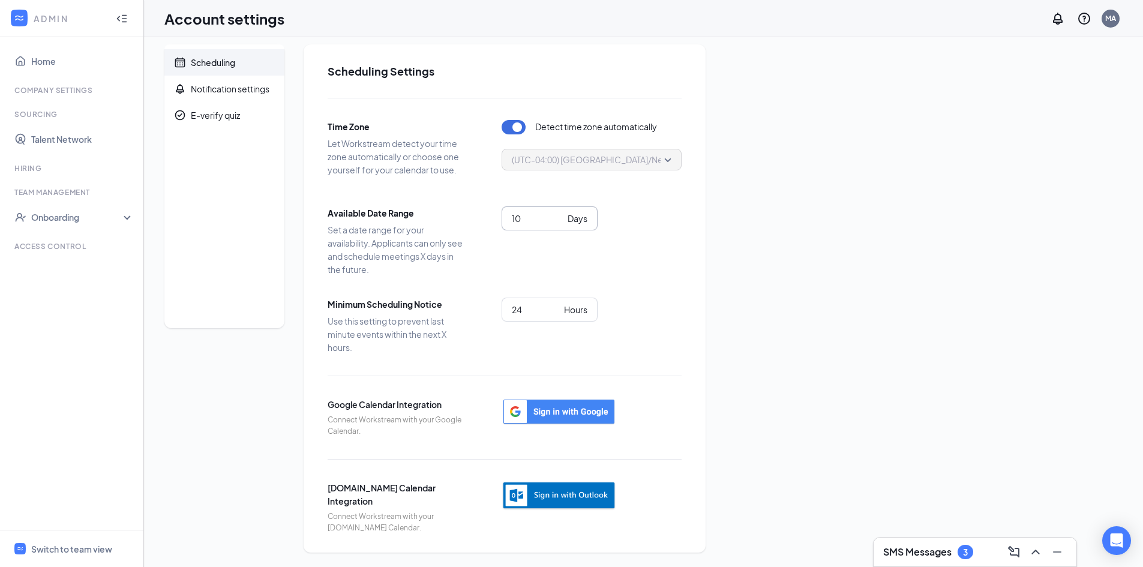
type input "10"
click at [558, 214] on input "10" at bounding box center [537, 218] width 51 height 13
click at [598, 266] on div "Available Date Range Set a date range for your availability. Applicants can onl…" at bounding box center [504, 241] width 354 height 70
click at [1113, 13] on div "MA" at bounding box center [1110, 19] width 18 height 18
click at [1005, 76] on link "My profile" at bounding box center [1050, 82] width 130 height 12
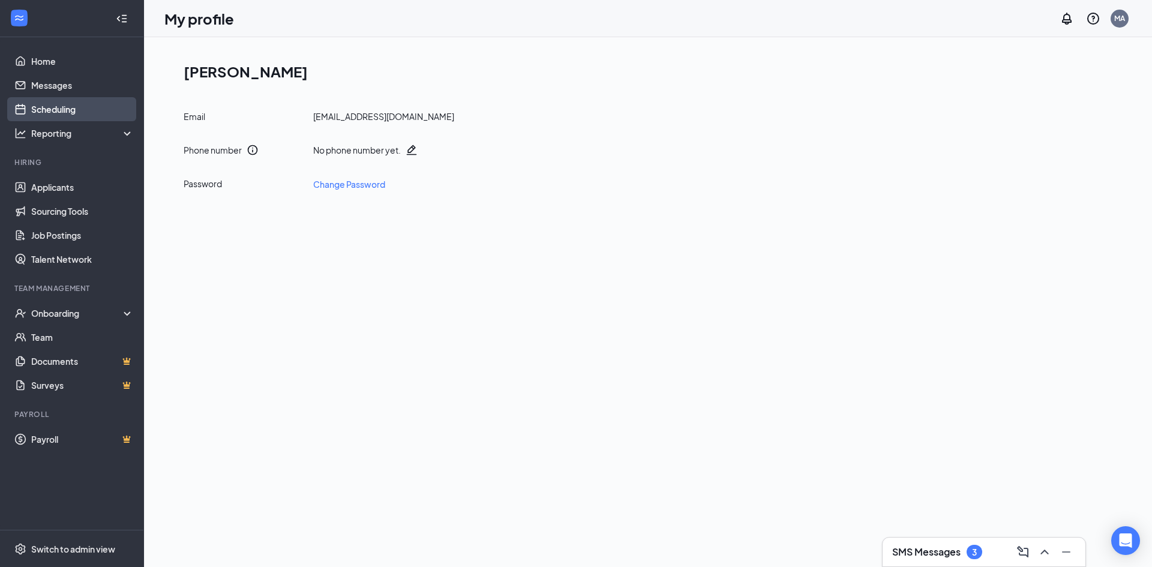
click at [55, 112] on link "Scheduling" at bounding box center [82, 109] width 103 height 24
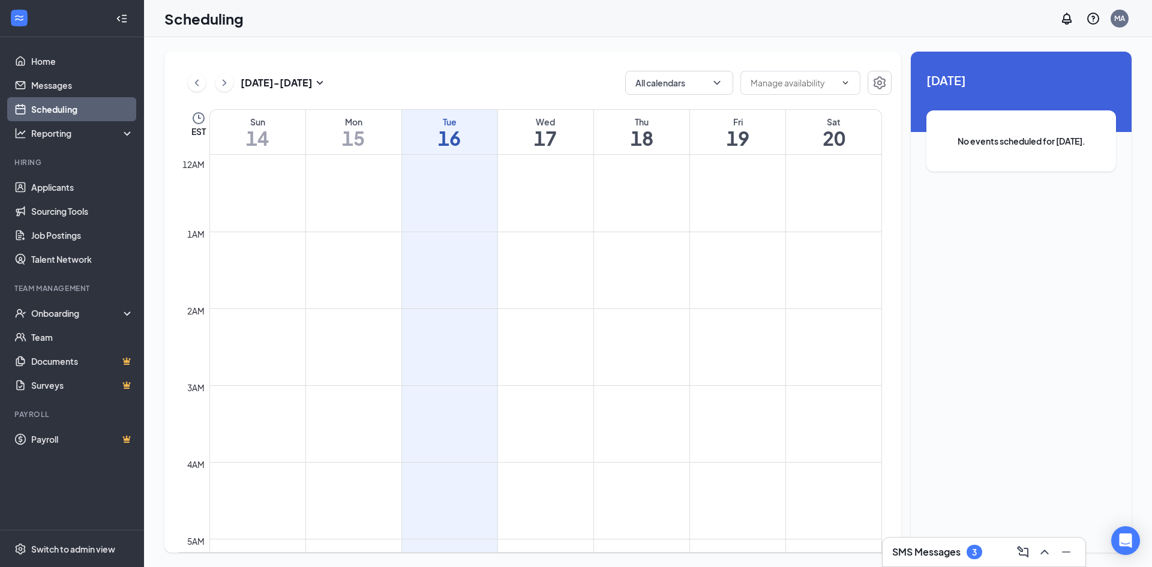
scroll to position [590, 0]
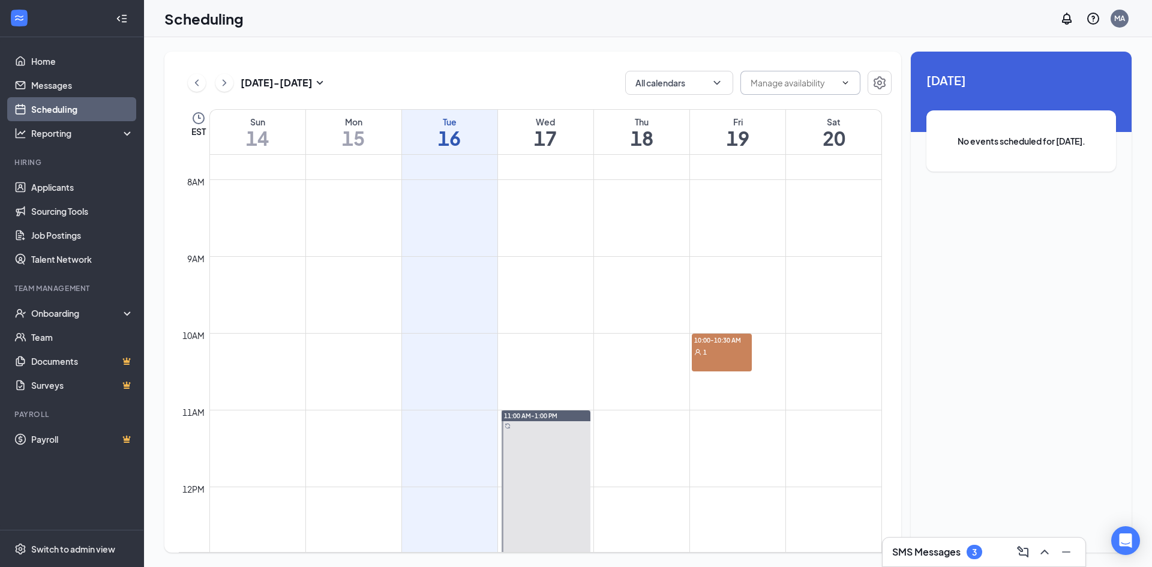
click at [834, 85] on input "text" at bounding box center [792, 82] width 85 height 13
click at [720, 78] on icon "ChevronDown" at bounding box center [717, 83] width 12 height 12
click at [720, 78] on icon "ChevronUp" at bounding box center [717, 83] width 12 height 12
click at [221, 84] on icon "ChevronRight" at bounding box center [224, 83] width 12 height 14
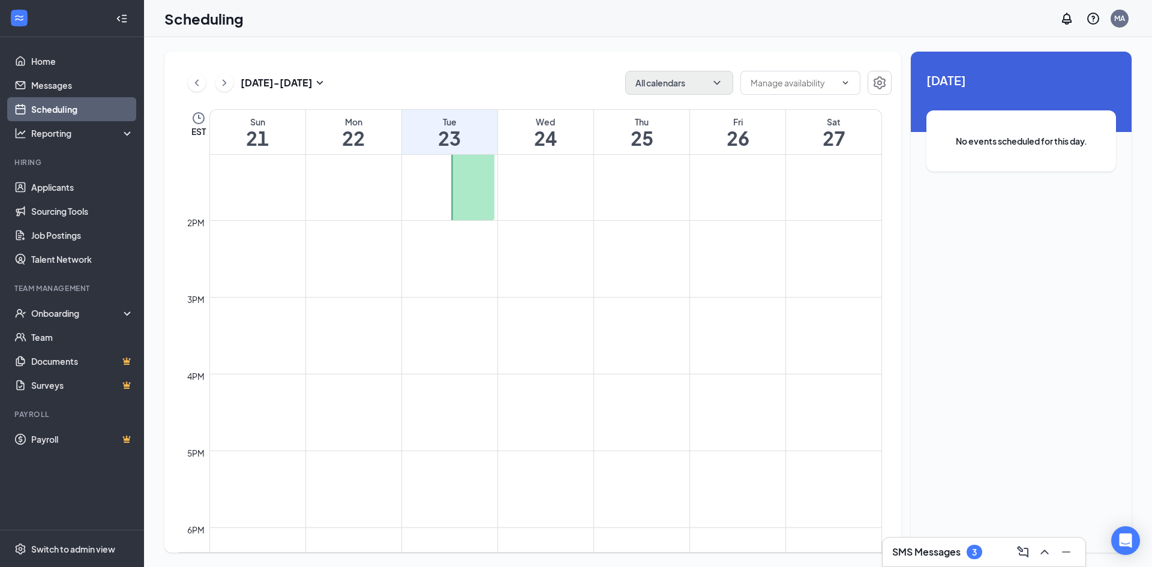
scroll to position [710, 0]
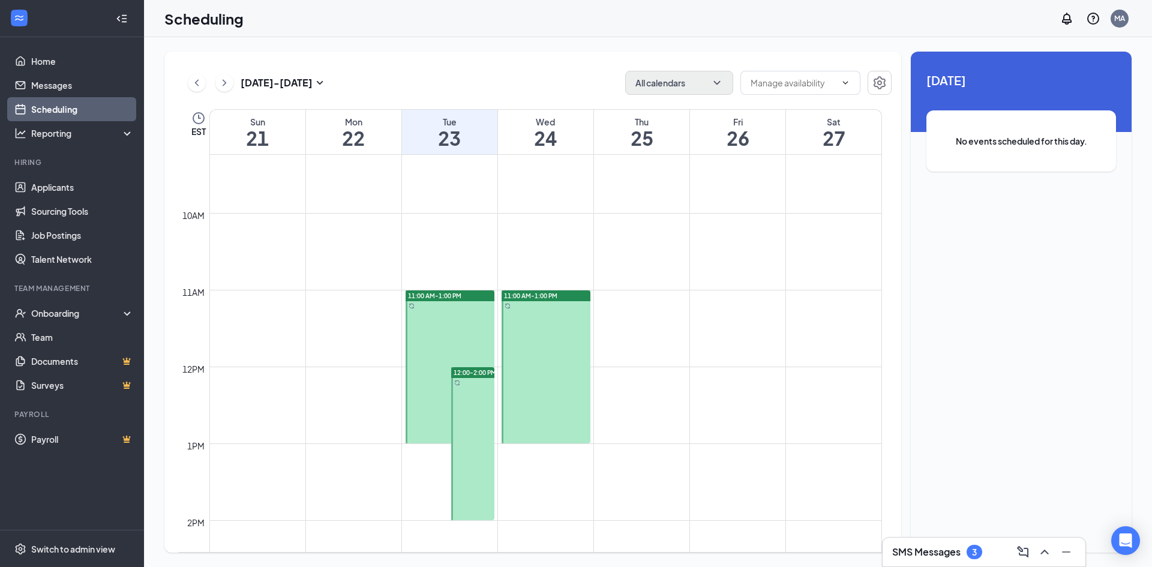
click at [929, 551] on h3 "SMS Messages" at bounding box center [926, 551] width 68 height 13
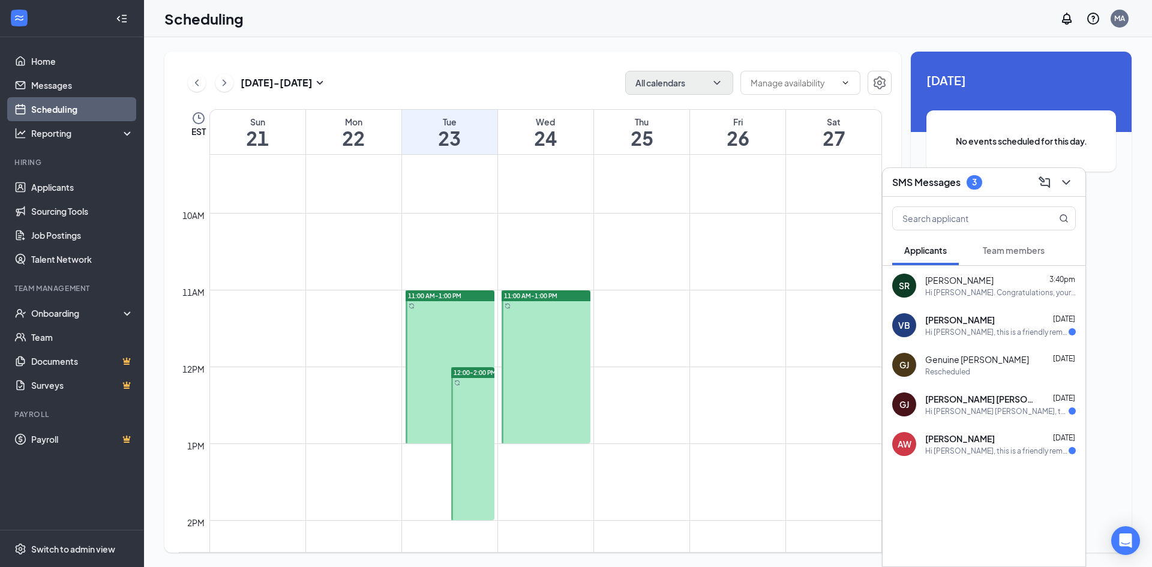
click at [966, 335] on div "Hi [PERSON_NAME], this is a friendly reminder. Please select a meeting time slo…" at bounding box center [996, 332] width 143 height 10
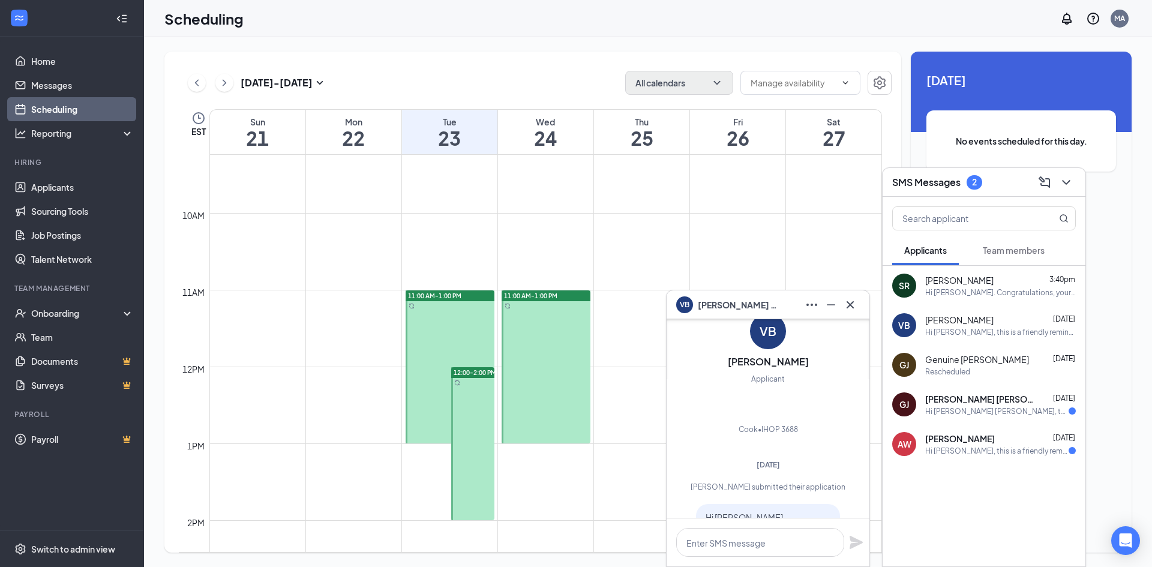
scroll to position [-60, 0]
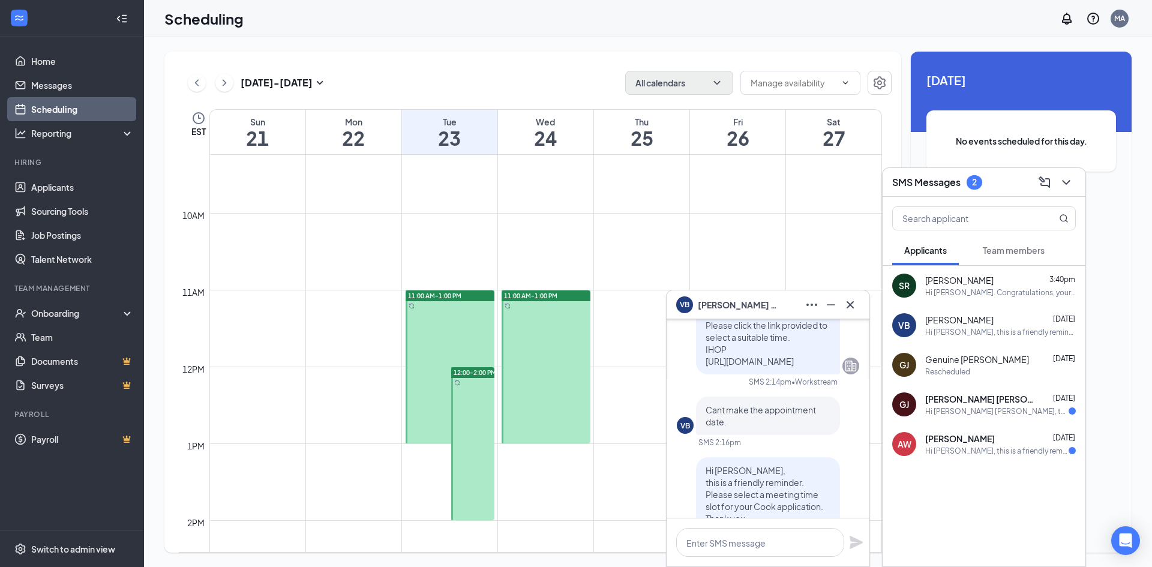
click at [979, 411] on div "Hi [PERSON_NAME] [PERSON_NAME], this is a friendly reminder. Please select a me…" at bounding box center [996, 411] width 143 height 10
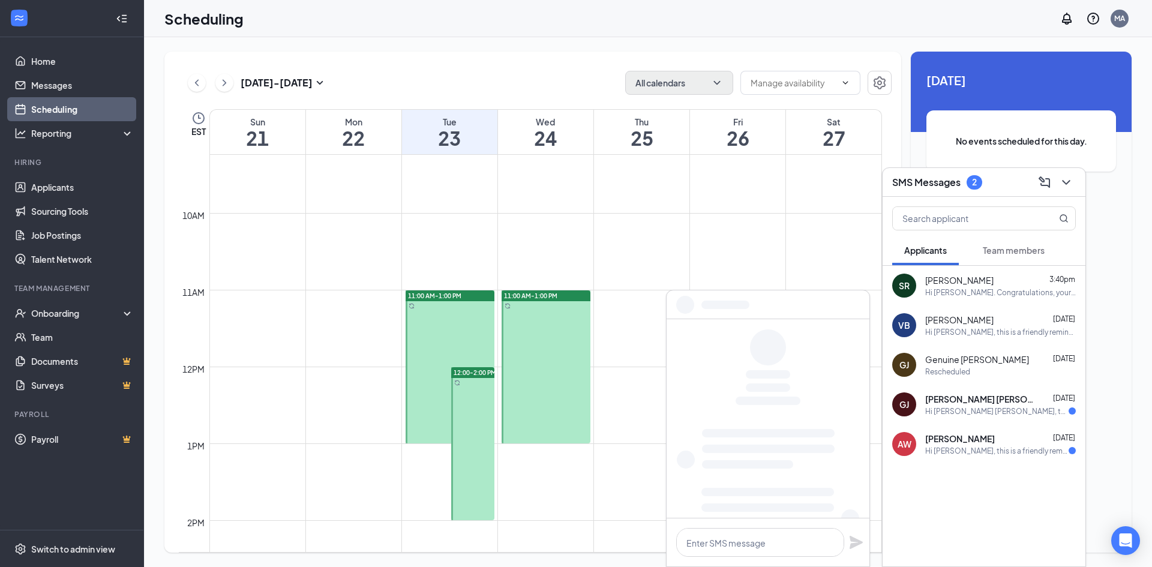
scroll to position [0, 0]
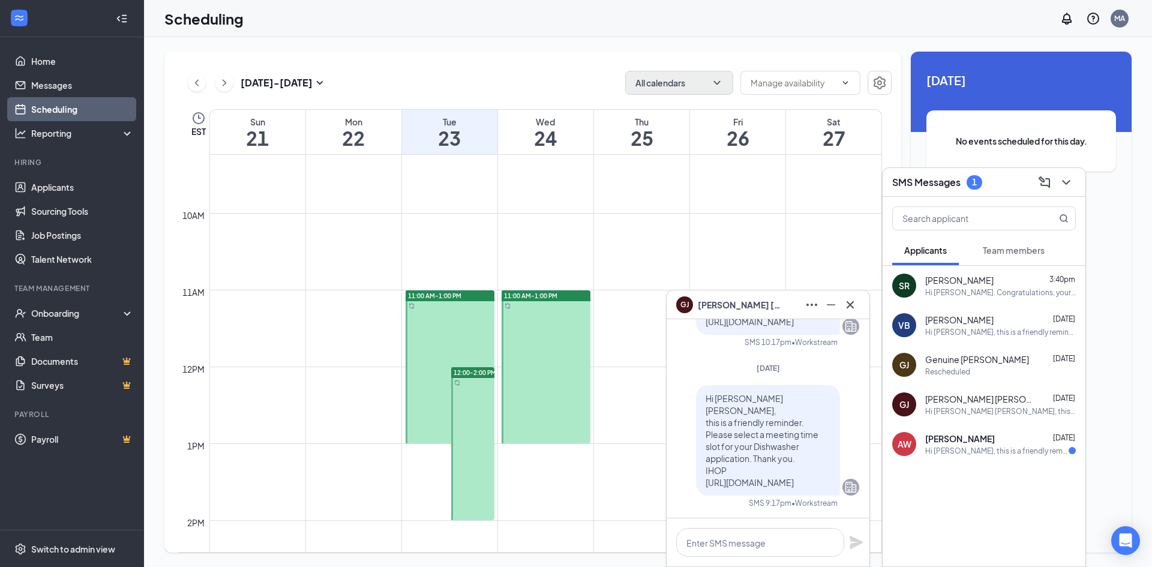
click at [978, 441] on span "[PERSON_NAME]" at bounding box center [960, 438] width 70 height 12
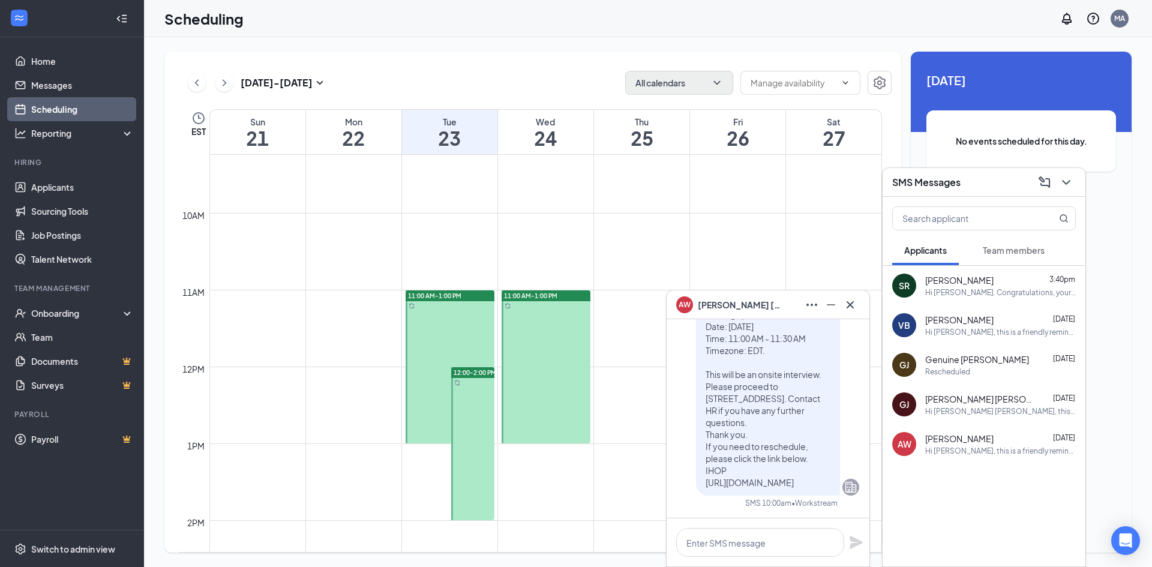
click at [961, 523] on div at bounding box center [983, 494] width 203 height 60
click at [1066, 179] on icon "ChevronDown" at bounding box center [1066, 182] width 14 height 14
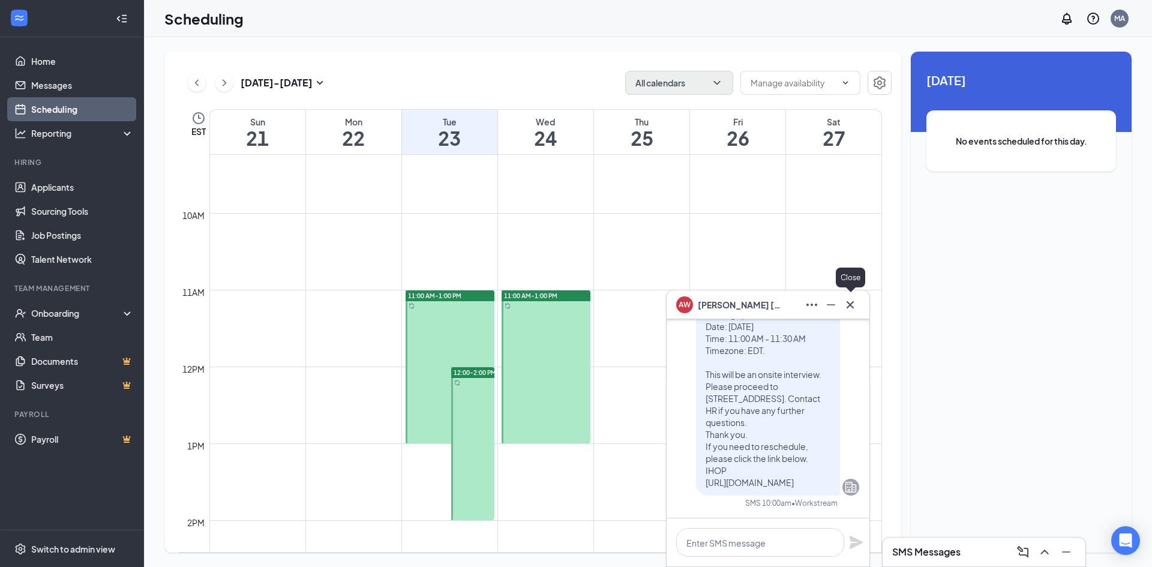
click at [848, 306] on icon "Cross" at bounding box center [849, 303] width 7 height 7
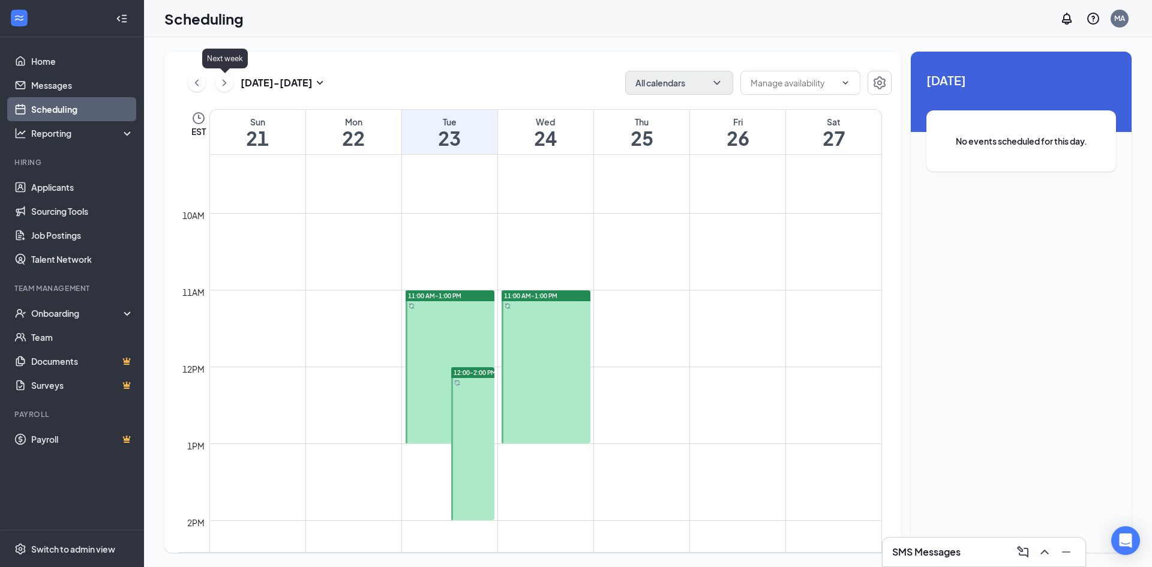
click at [220, 79] on icon "ChevronRight" at bounding box center [224, 83] width 12 height 14
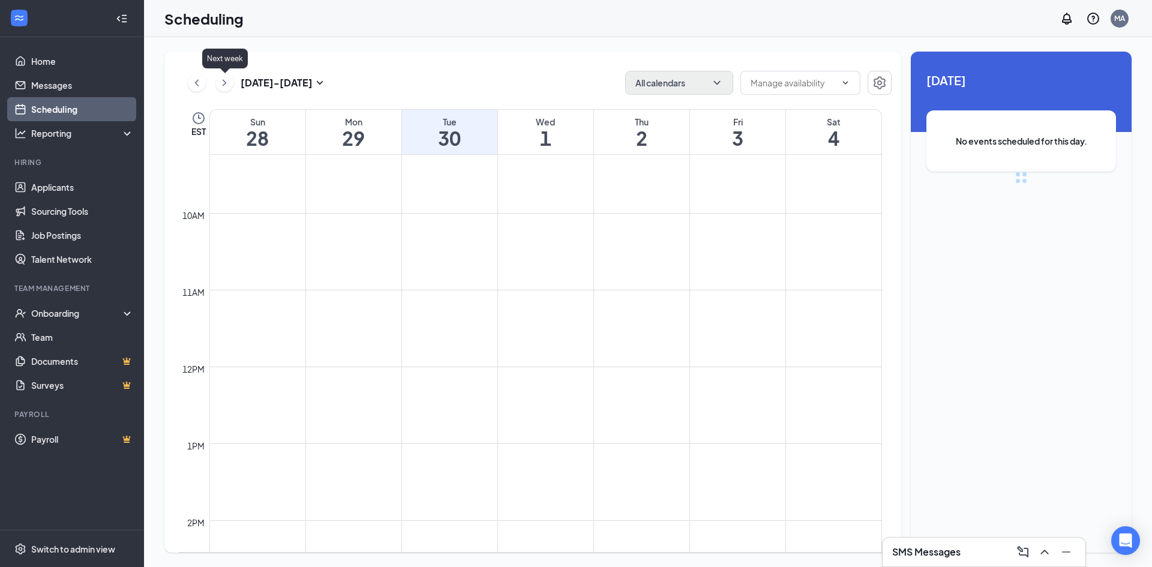
scroll to position [590, 0]
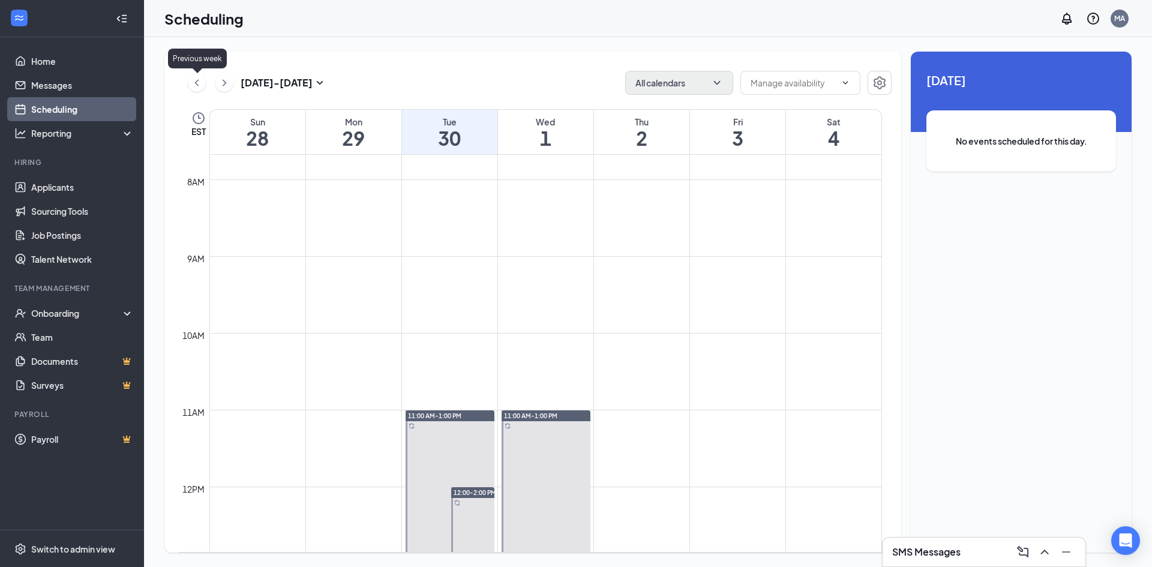
click at [193, 82] on icon "ChevronLeft" at bounding box center [197, 83] width 12 height 14
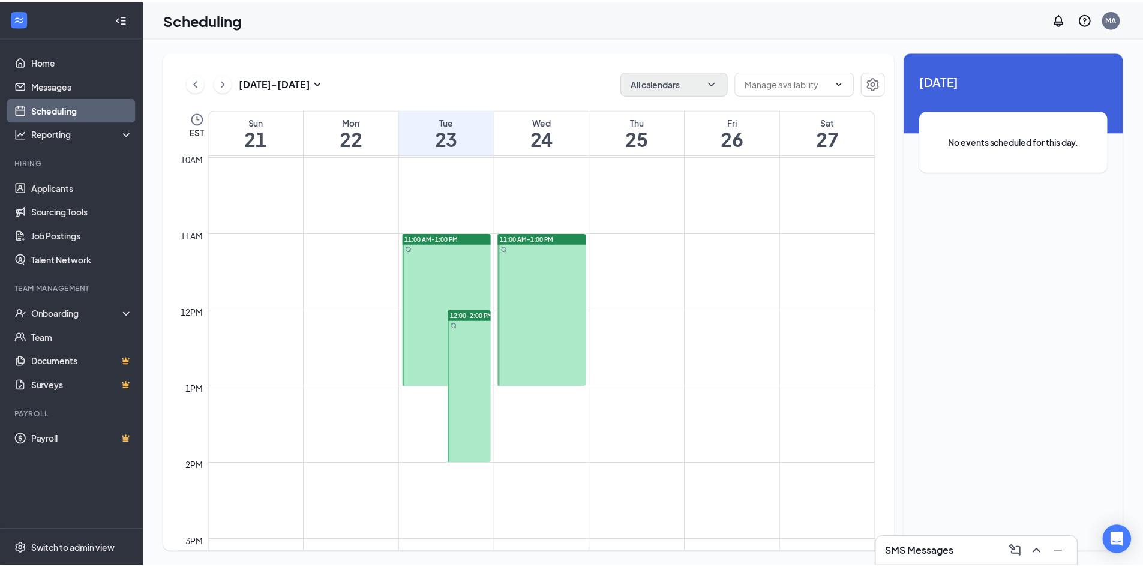
scroll to position [770, 0]
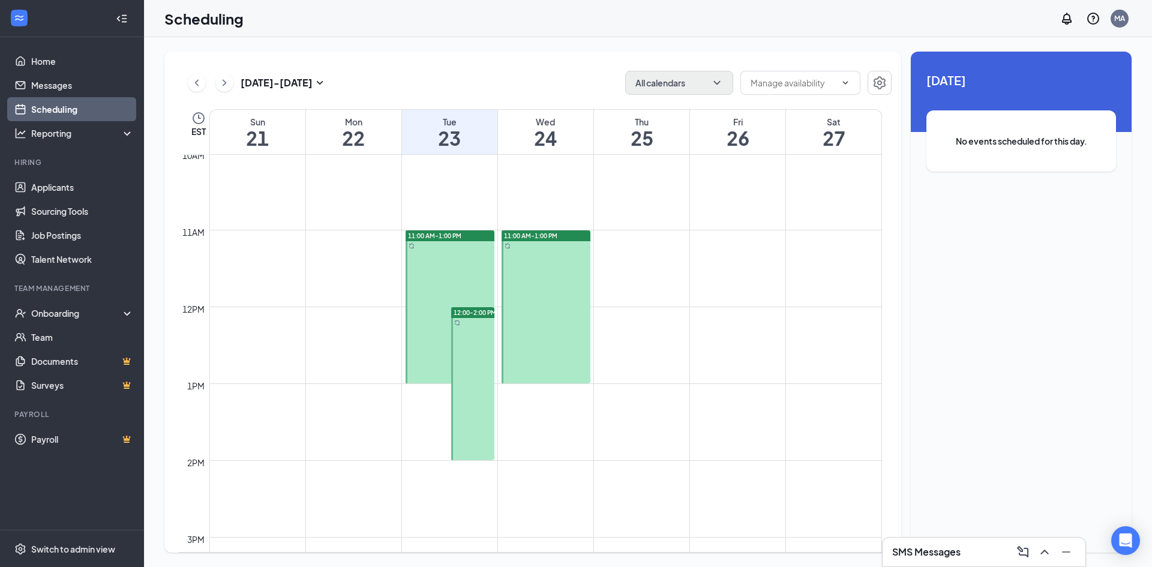
drag, startPoint x: 467, startPoint y: 312, endPoint x: 451, endPoint y: 371, distance: 61.0
drag, startPoint x: 475, startPoint y: 313, endPoint x: 489, endPoint y: 406, distance: 94.1
click at [489, 406] on div "12:00-2:00 PM" at bounding box center [472, 383] width 43 height 153
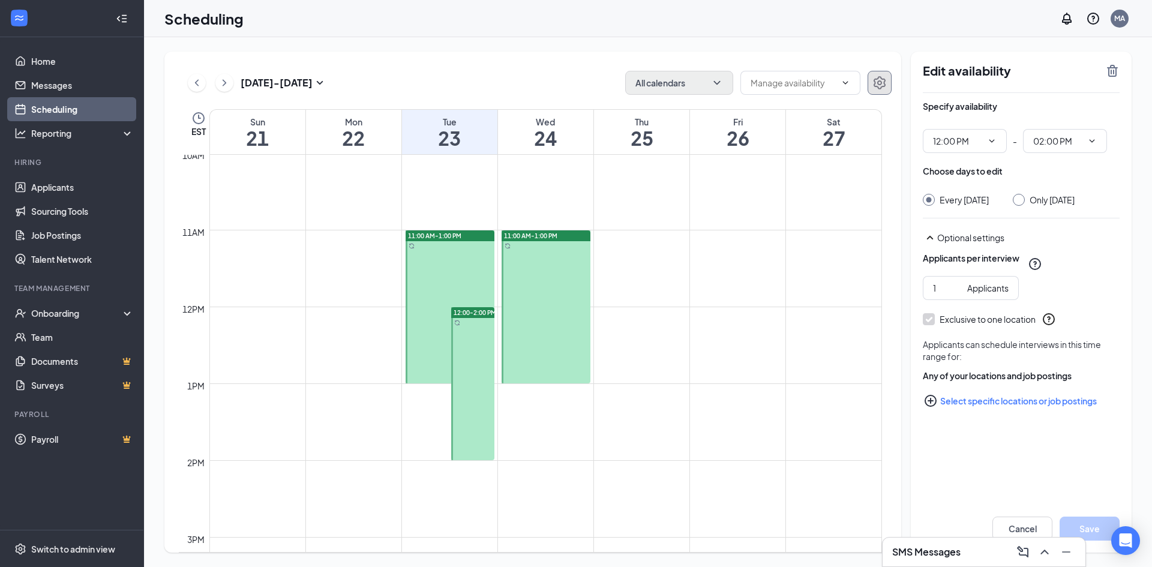
click at [883, 83] on icon "Settings" at bounding box center [879, 83] width 14 height 14
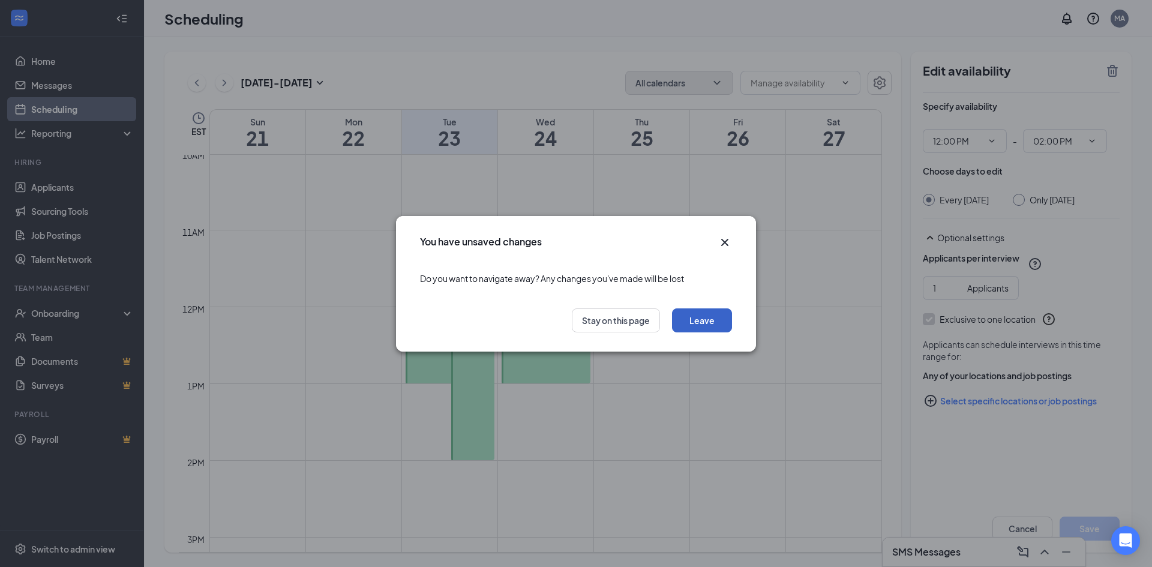
click at [710, 316] on button "Leave" at bounding box center [702, 320] width 60 height 24
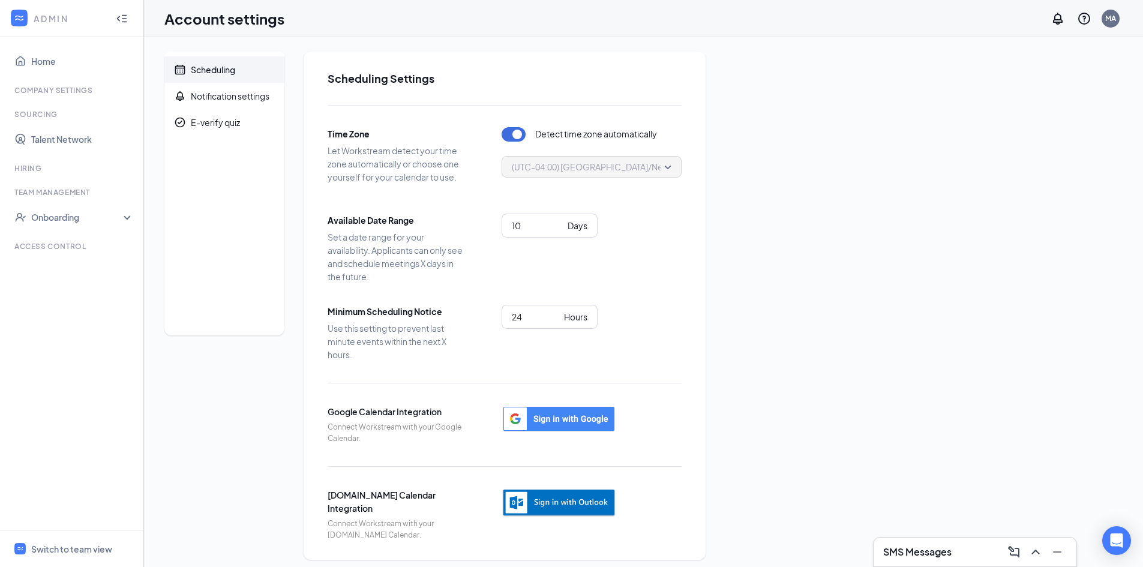
scroll to position [7, 0]
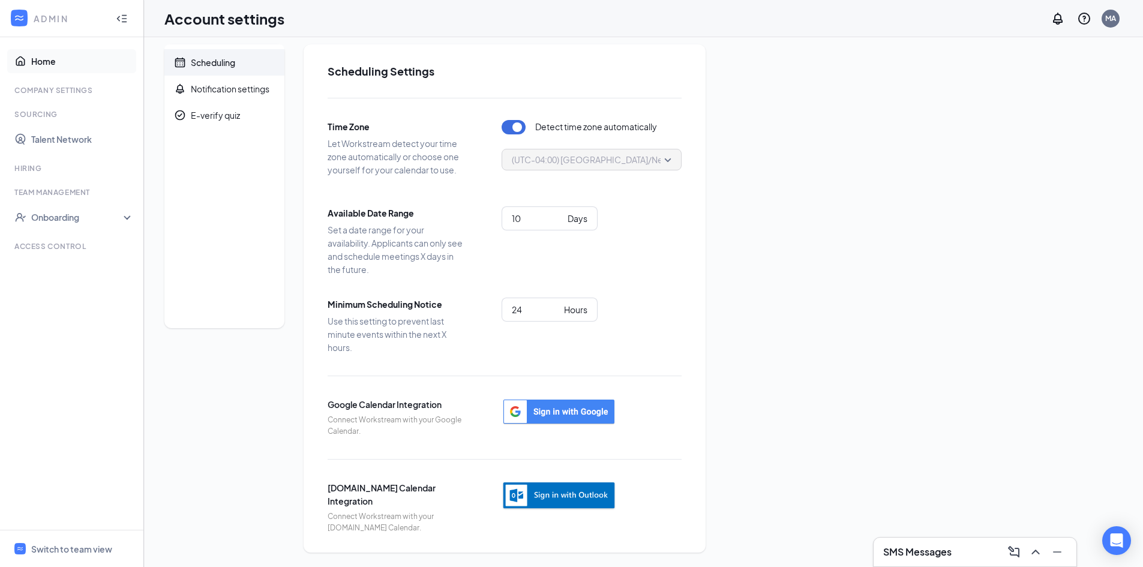
click at [39, 62] on link "Home" at bounding box center [82, 61] width 103 height 24
